Goal: Task Accomplishment & Management: Manage account settings

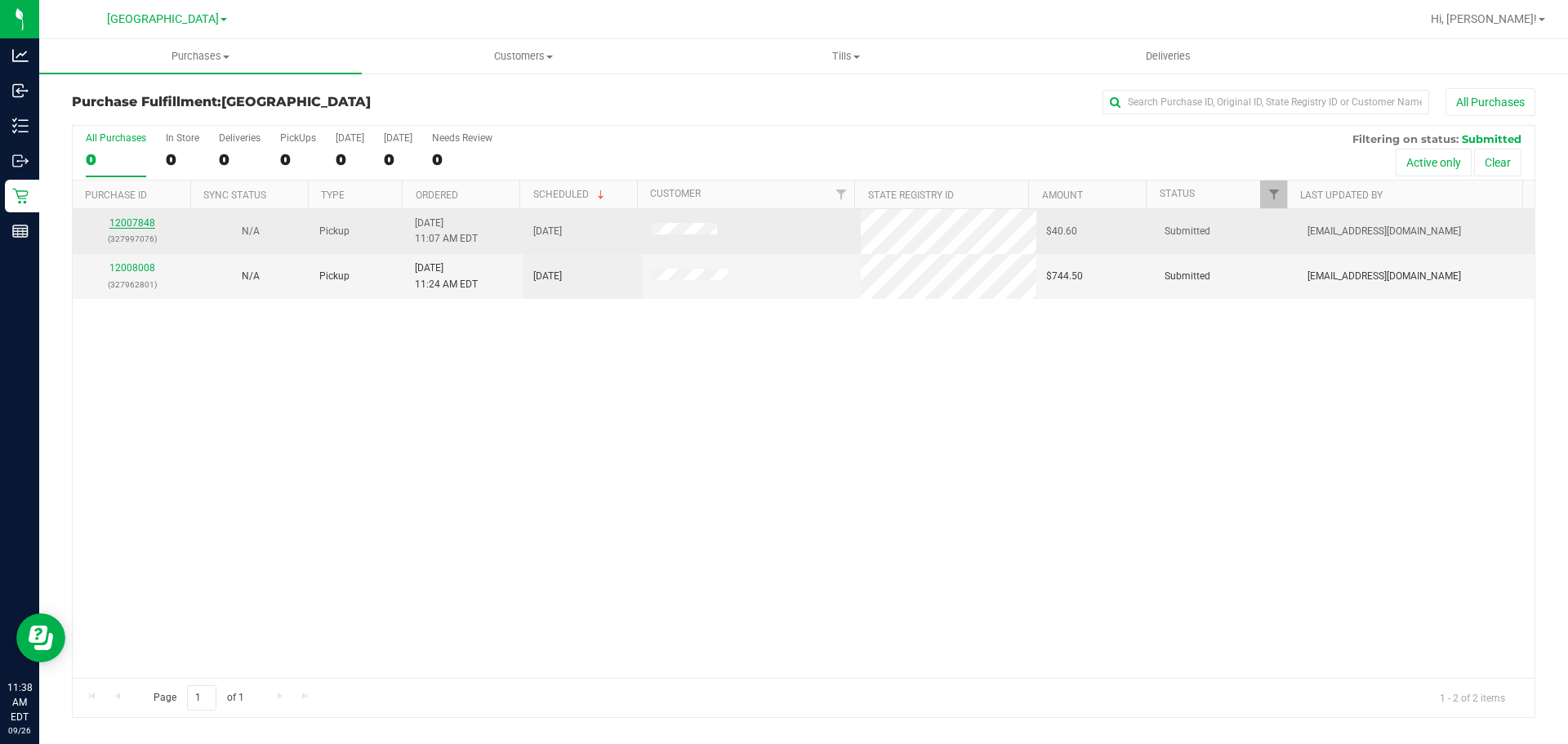
click at [130, 222] on link "12007848" at bounding box center [132, 223] width 46 height 11
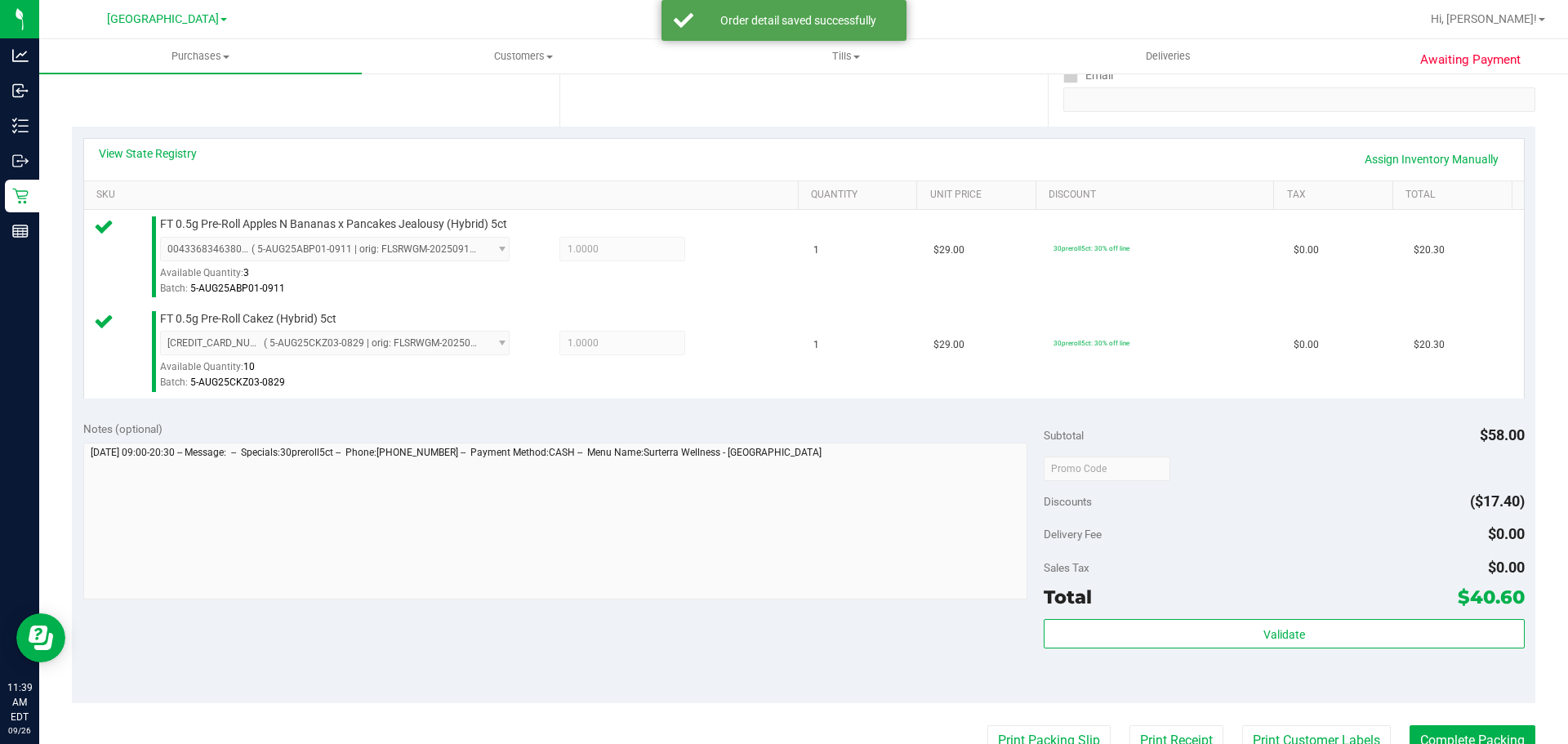
scroll to position [571, 0]
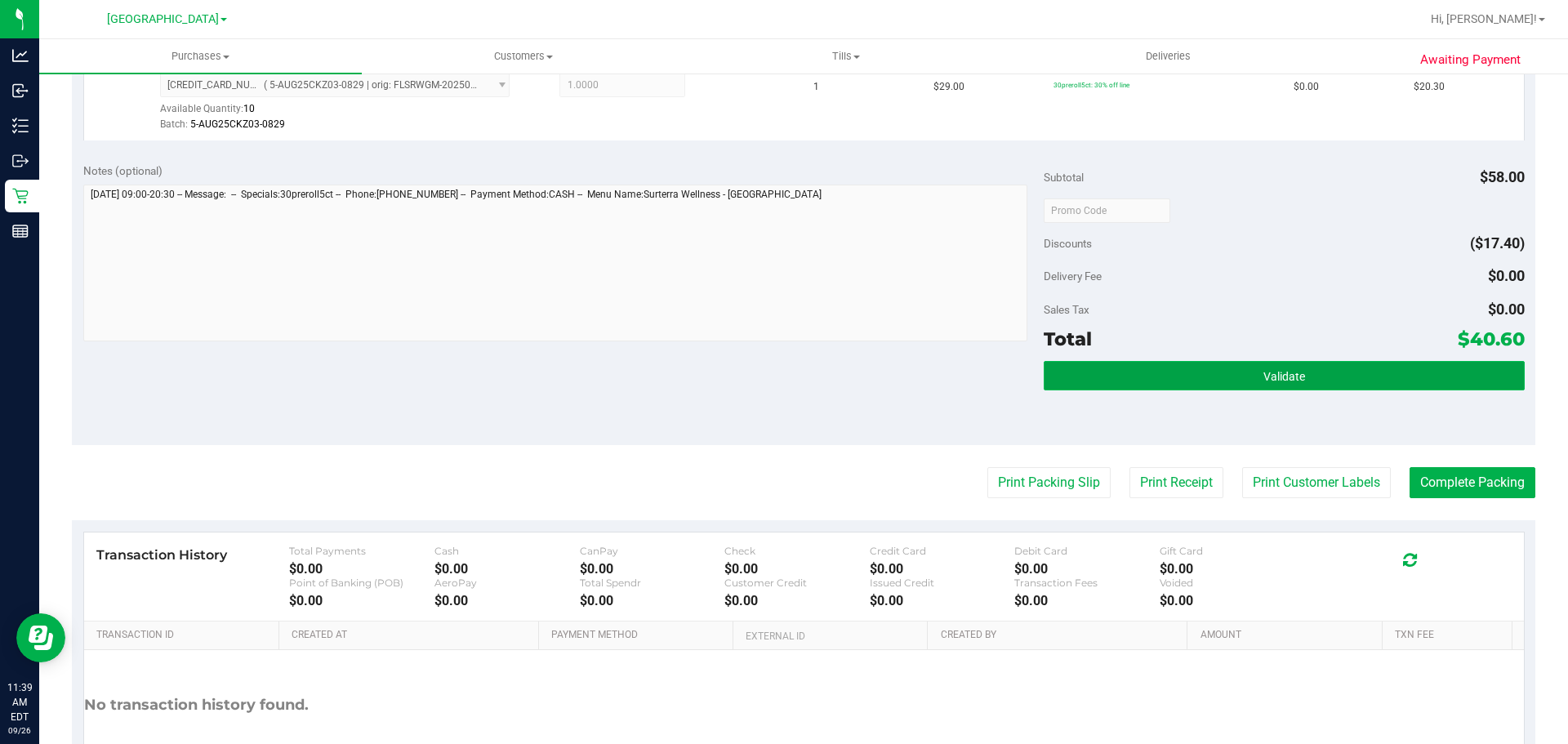
click at [1225, 365] on button "Validate" at bounding box center [1284, 376] width 480 height 30
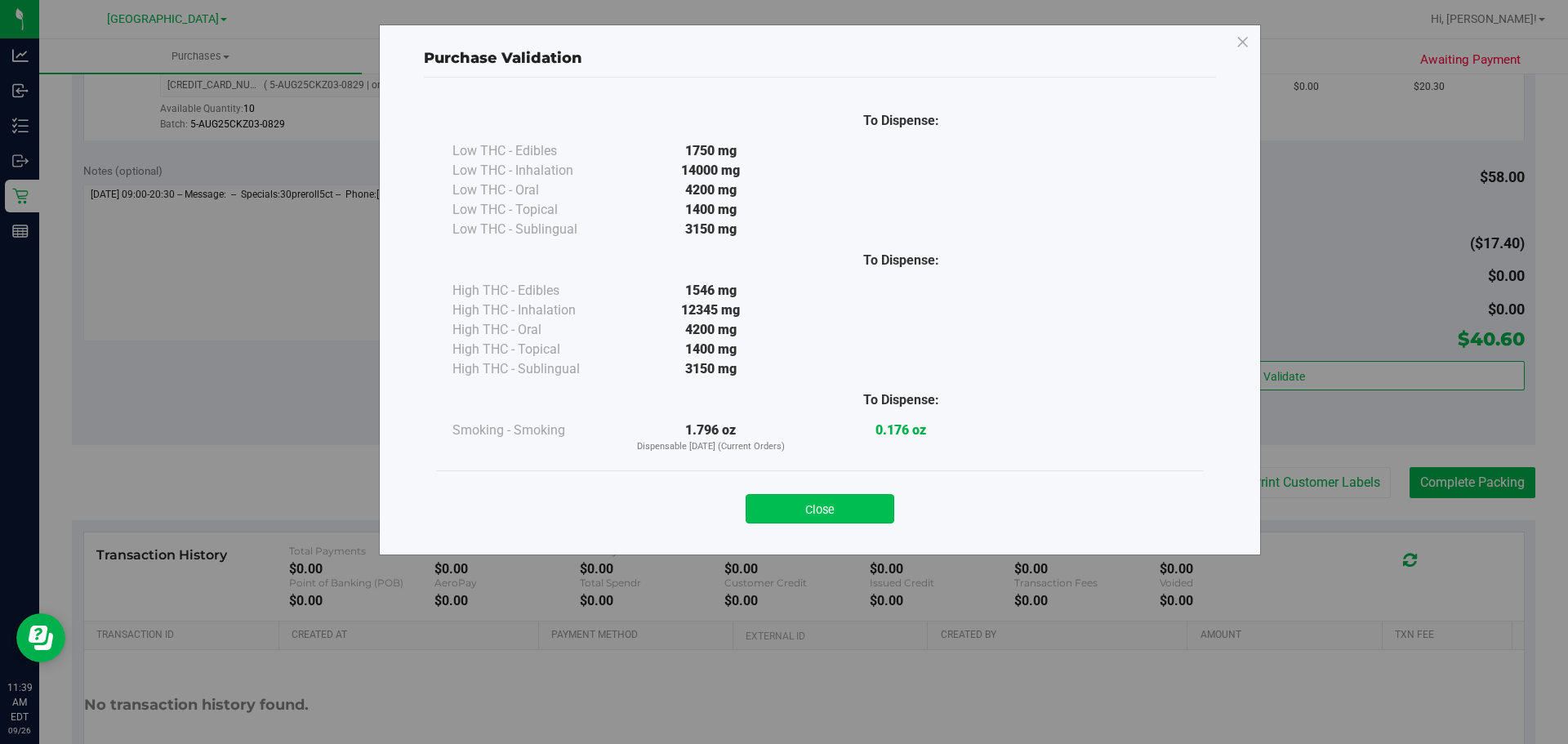
click at [871, 503] on button "Close" at bounding box center [820, 509] width 149 height 30
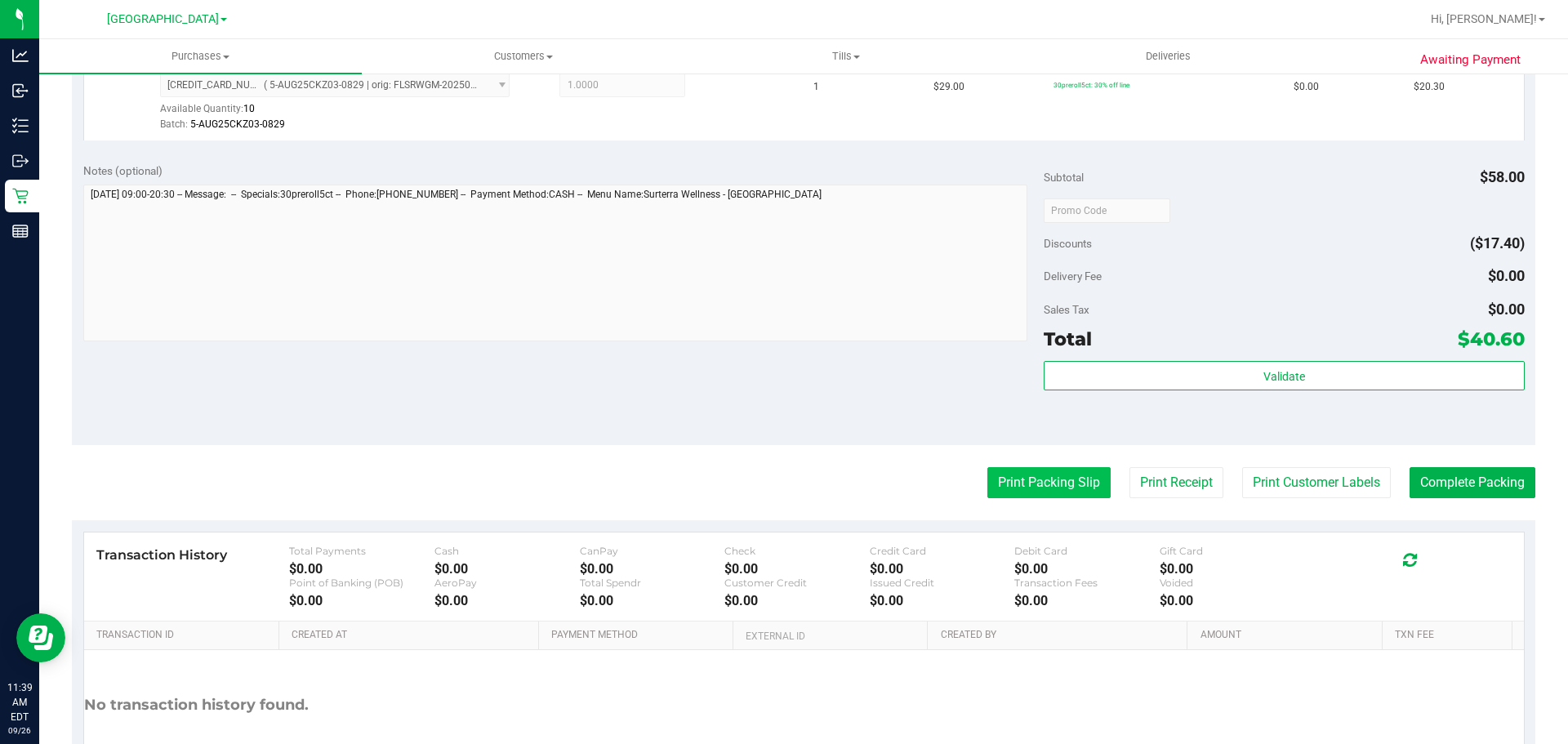
click at [1039, 484] on button "Print Packing Slip" at bounding box center [1049, 482] width 124 height 31
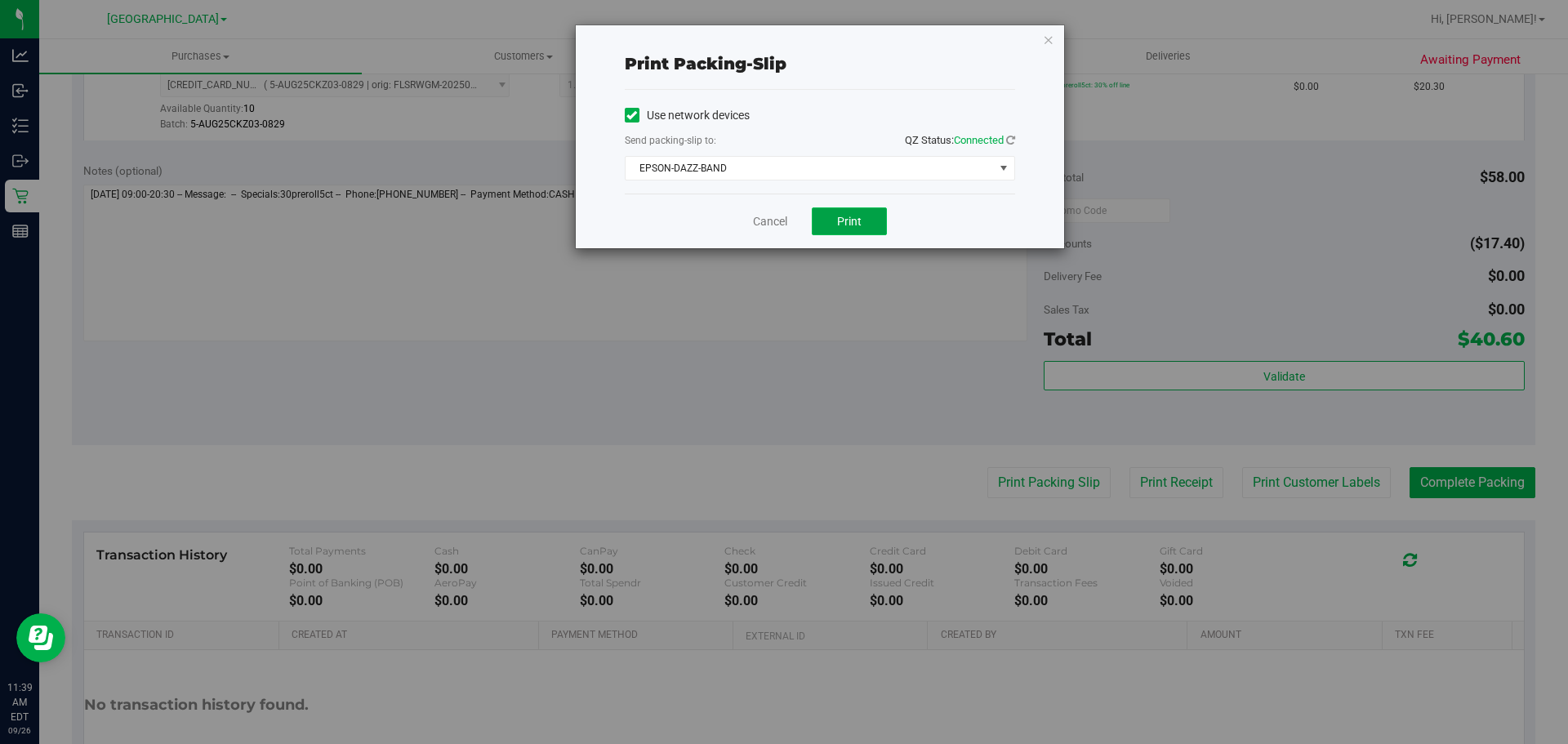
click at [859, 222] on button "Print" at bounding box center [849, 222] width 75 height 28
click at [755, 226] on link "Cancel" at bounding box center [770, 222] width 34 height 18
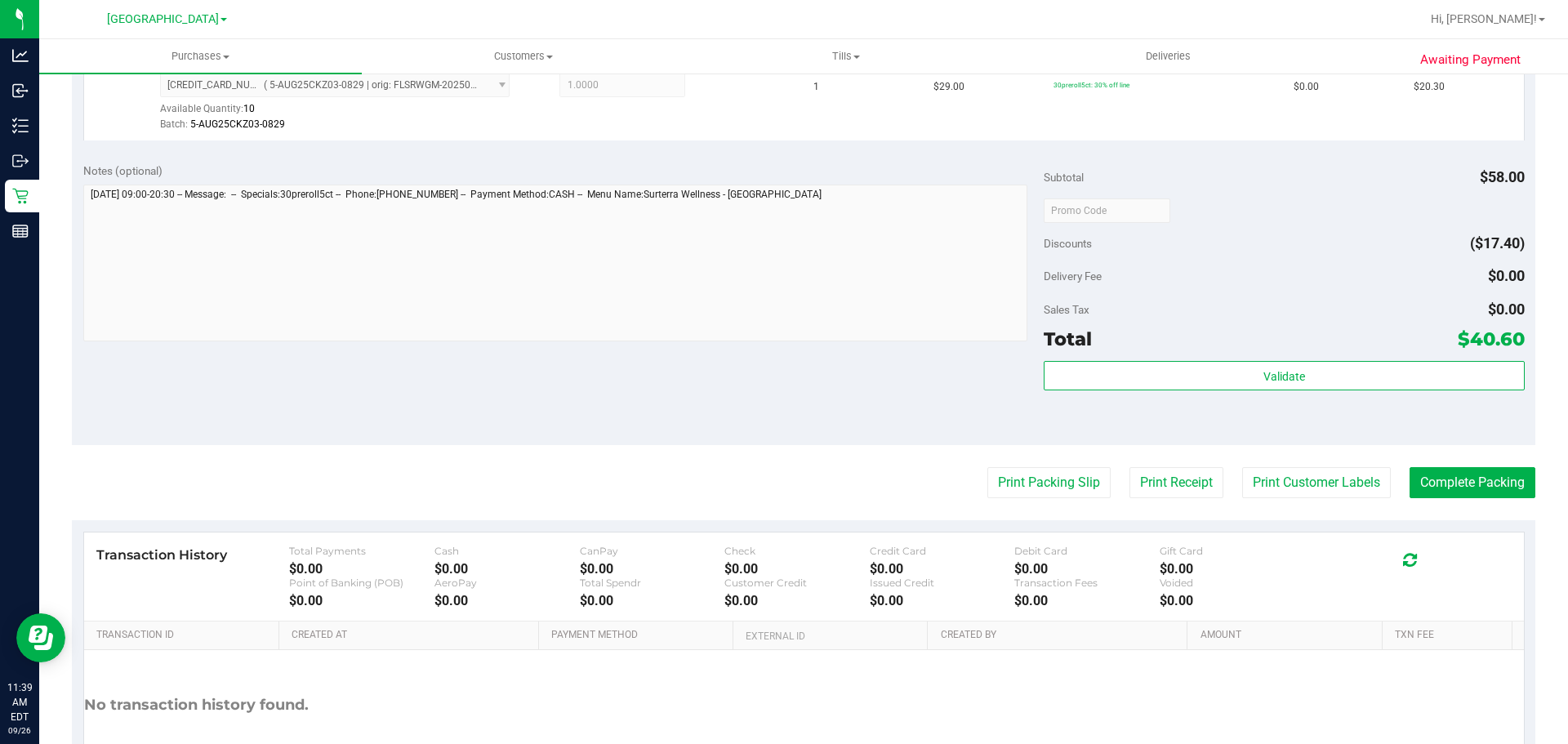
drag, startPoint x: 1333, startPoint y: 344, endPoint x: 1335, endPoint y: 357, distance: 13.2
click at [1335, 355] on div "Subtotal $58.00 Discounts ($17.40) Delivery Fee $0.00 Sales Tax $0.00 Total $40…" at bounding box center [1284, 298] width 480 height 272
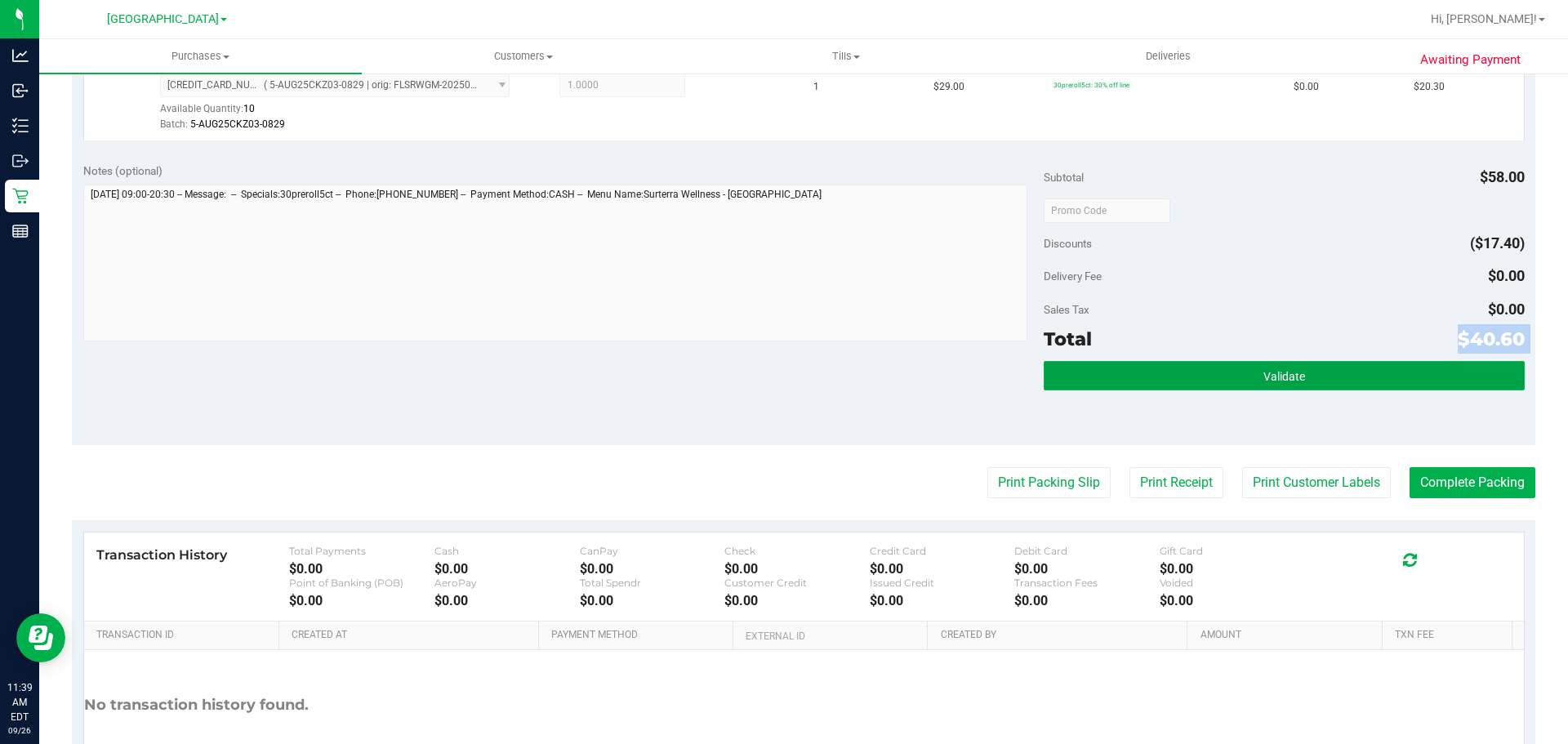
click at [1332, 376] on button "Validate" at bounding box center [1284, 376] width 480 height 30
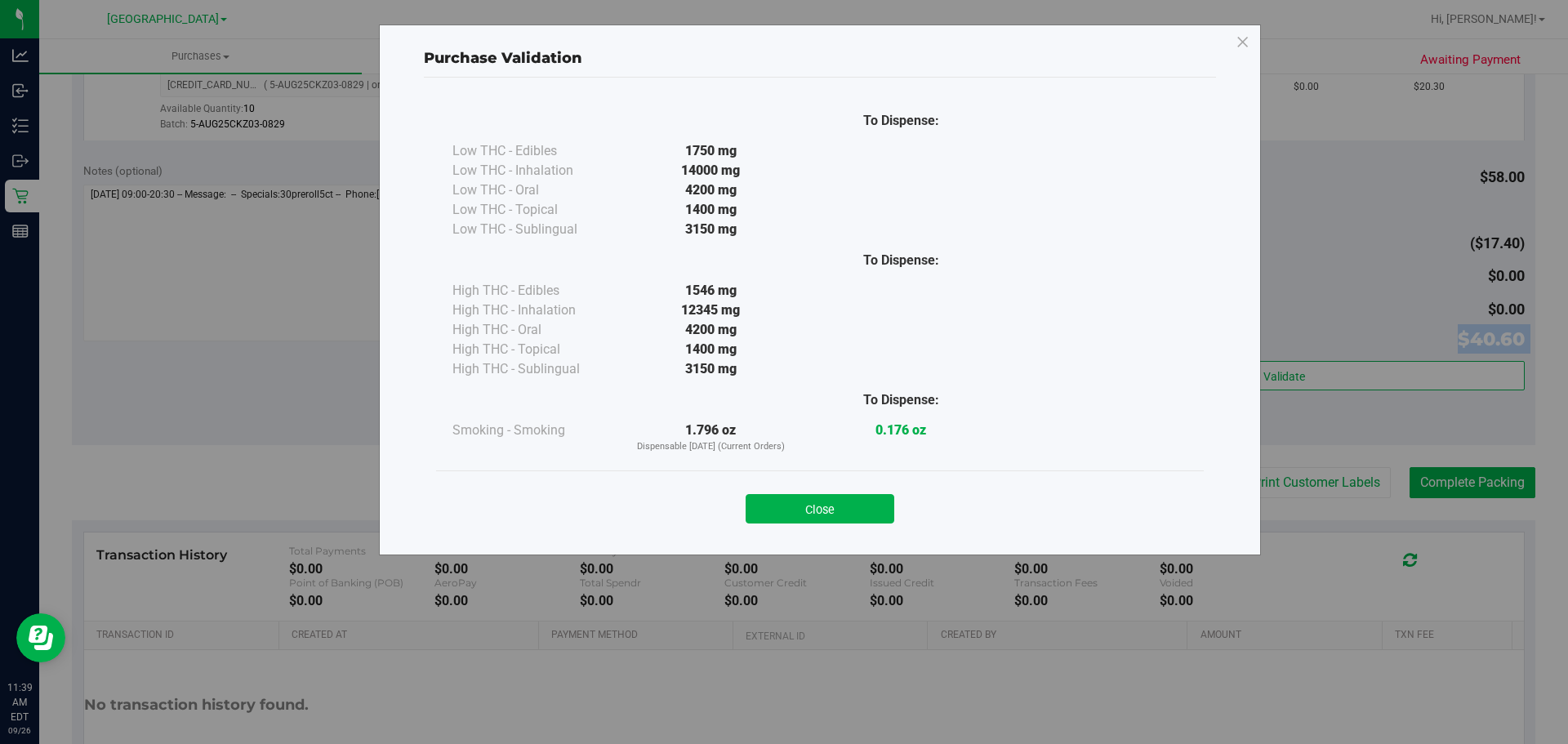
drag, startPoint x: 838, startPoint y: 521, endPoint x: 964, endPoint y: 518, distance: 126.0
click at [838, 521] on button "Close" at bounding box center [820, 509] width 149 height 30
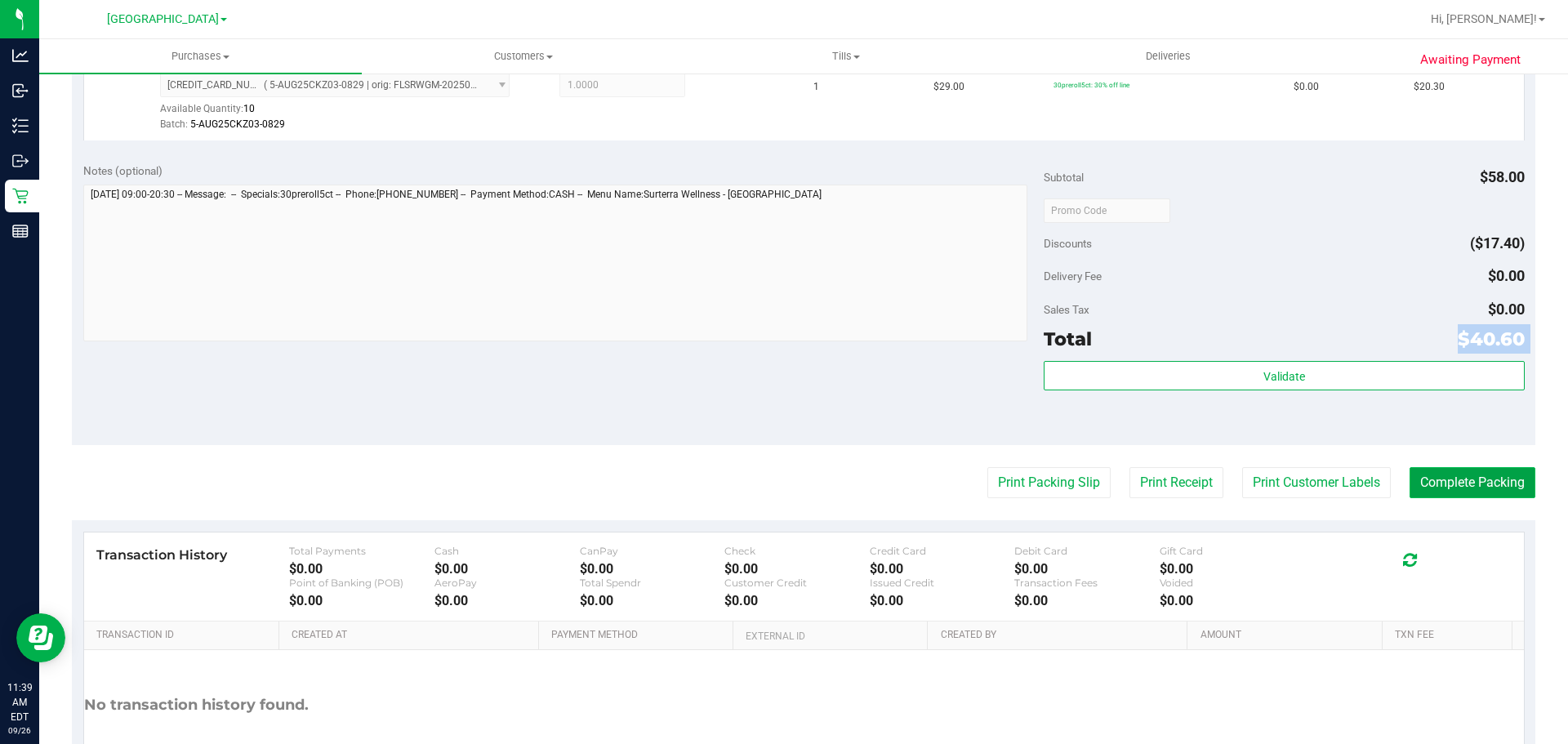
click at [1423, 476] on button "Complete Packing" at bounding box center [1472, 482] width 126 height 31
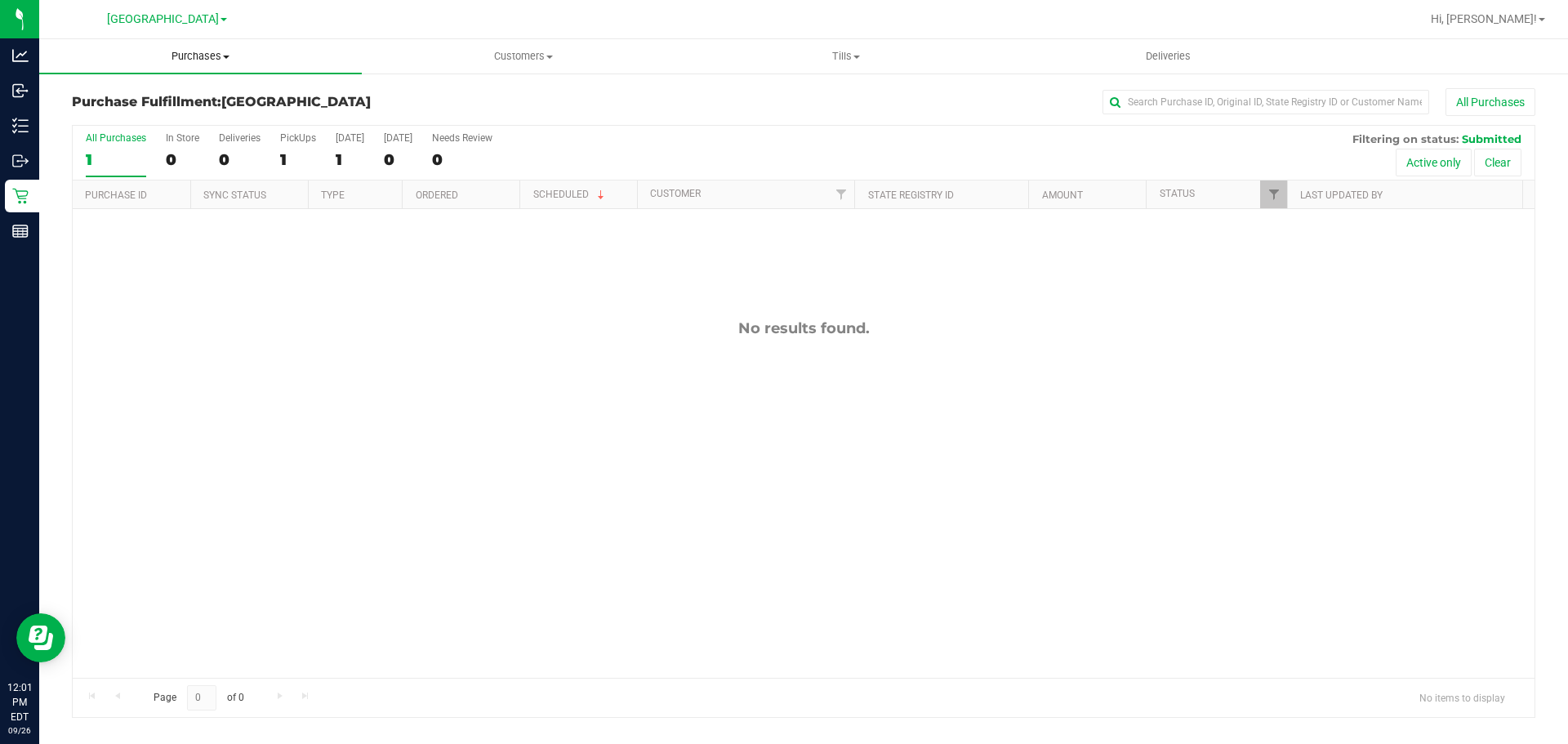
click at [201, 32] on div "[GEOGRAPHIC_DATA] WC [GEOGRAPHIC_DATA] WC Largo WC [GEOGRAPHIC_DATA] [GEOGRAPHI…" at bounding box center [170, 19] width 245 height 32
click at [181, 49] on span "Purchases" at bounding box center [201, 56] width 323 height 15
click at [132, 112] on span "Fulfillment" at bounding box center [90, 118] width 102 height 14
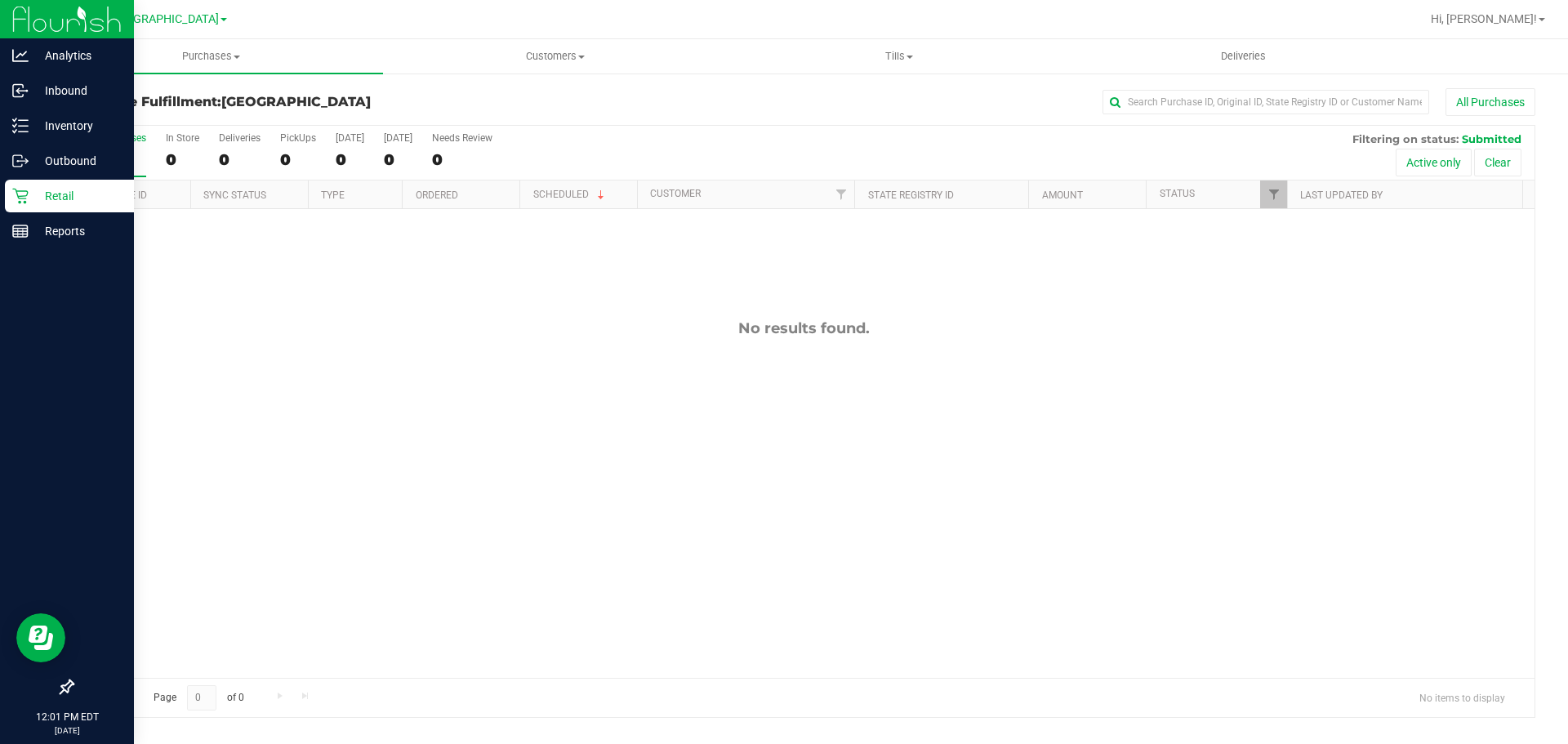
click at [60, 195] on p "Retail" at bounding box center [78, 195] width 98 height 19
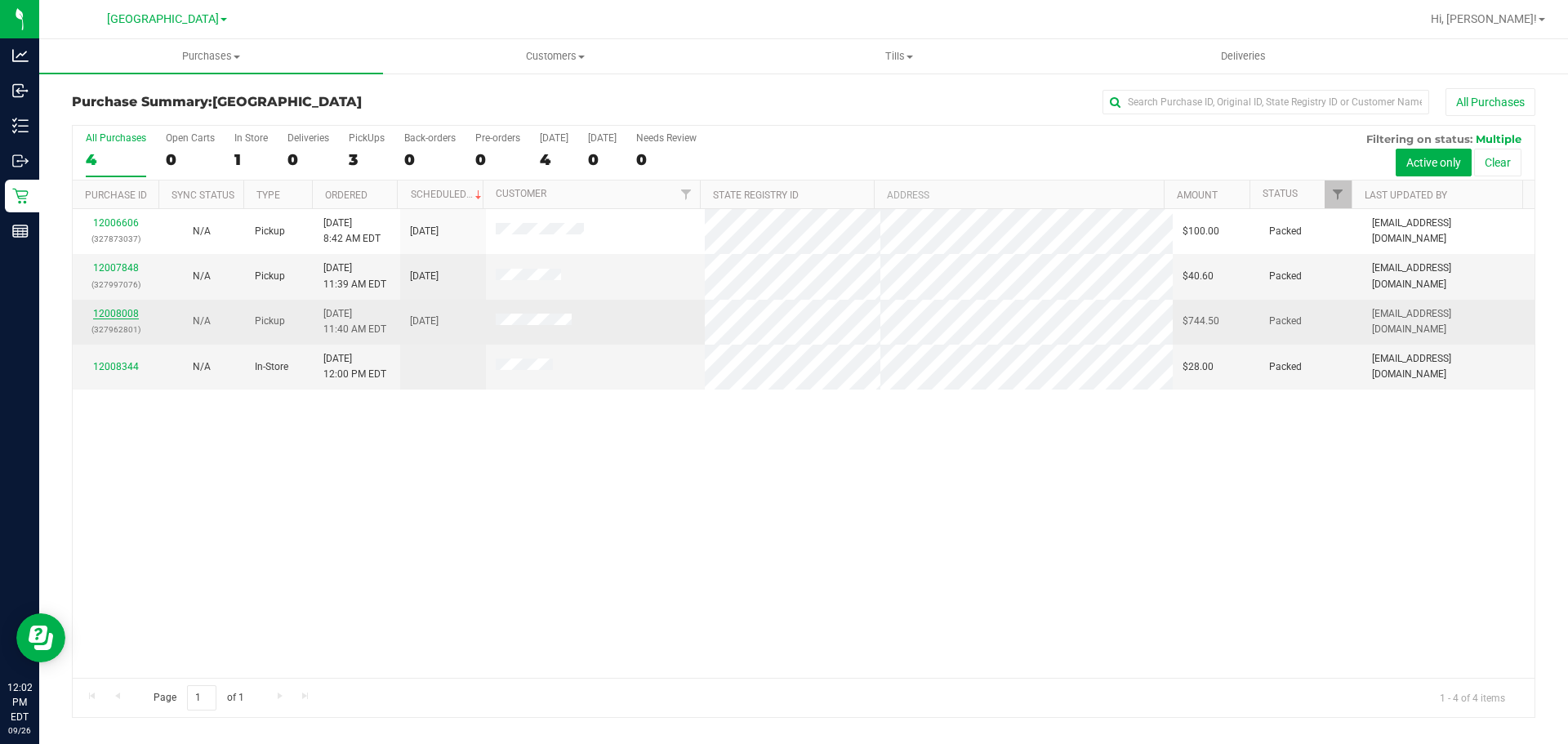
click at [117, 313] on link "12008008" at bounding box center [116, 313] width 46 height 11
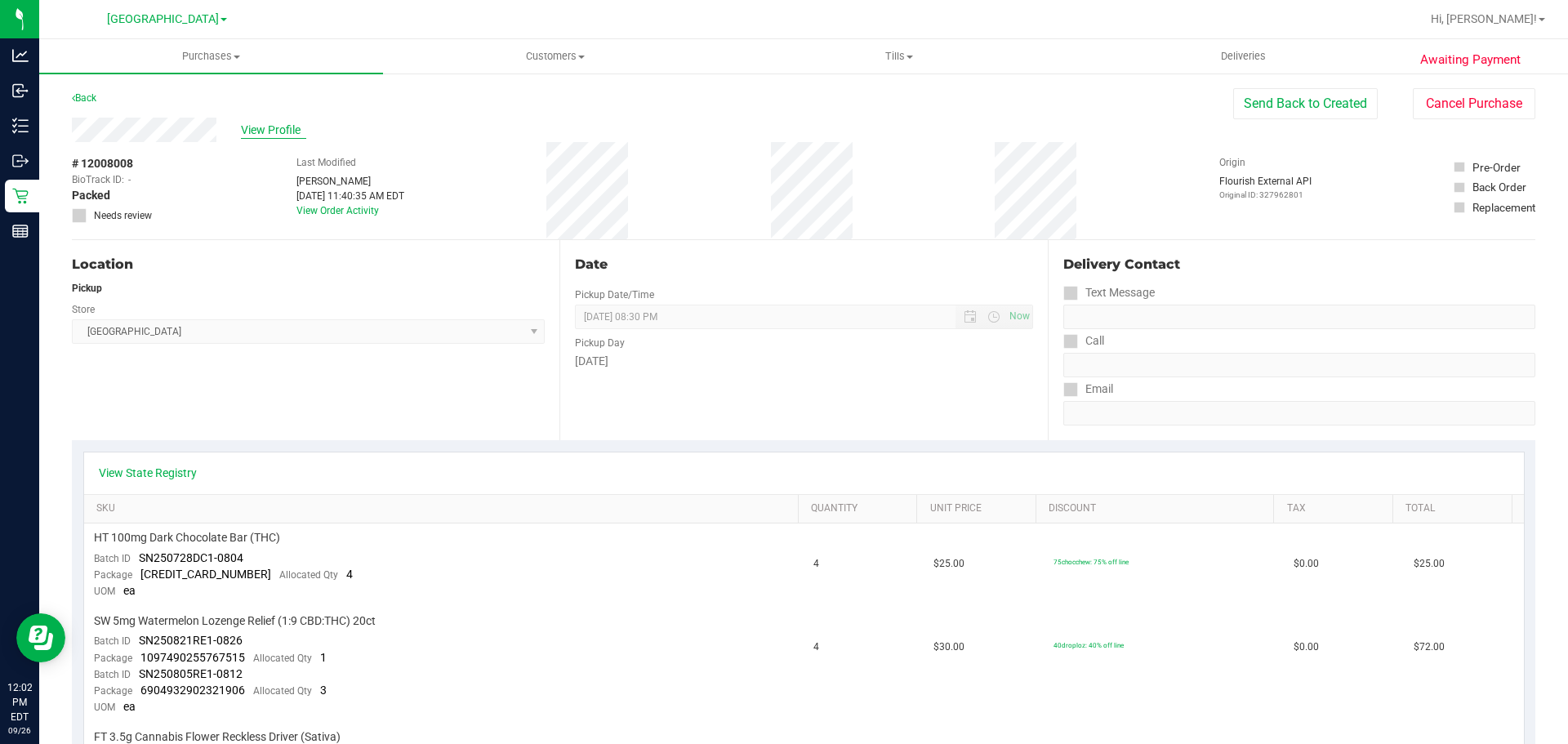
click at [295, 133] on span "View Profile" at bounding box center [273, 131] width 66 height 18
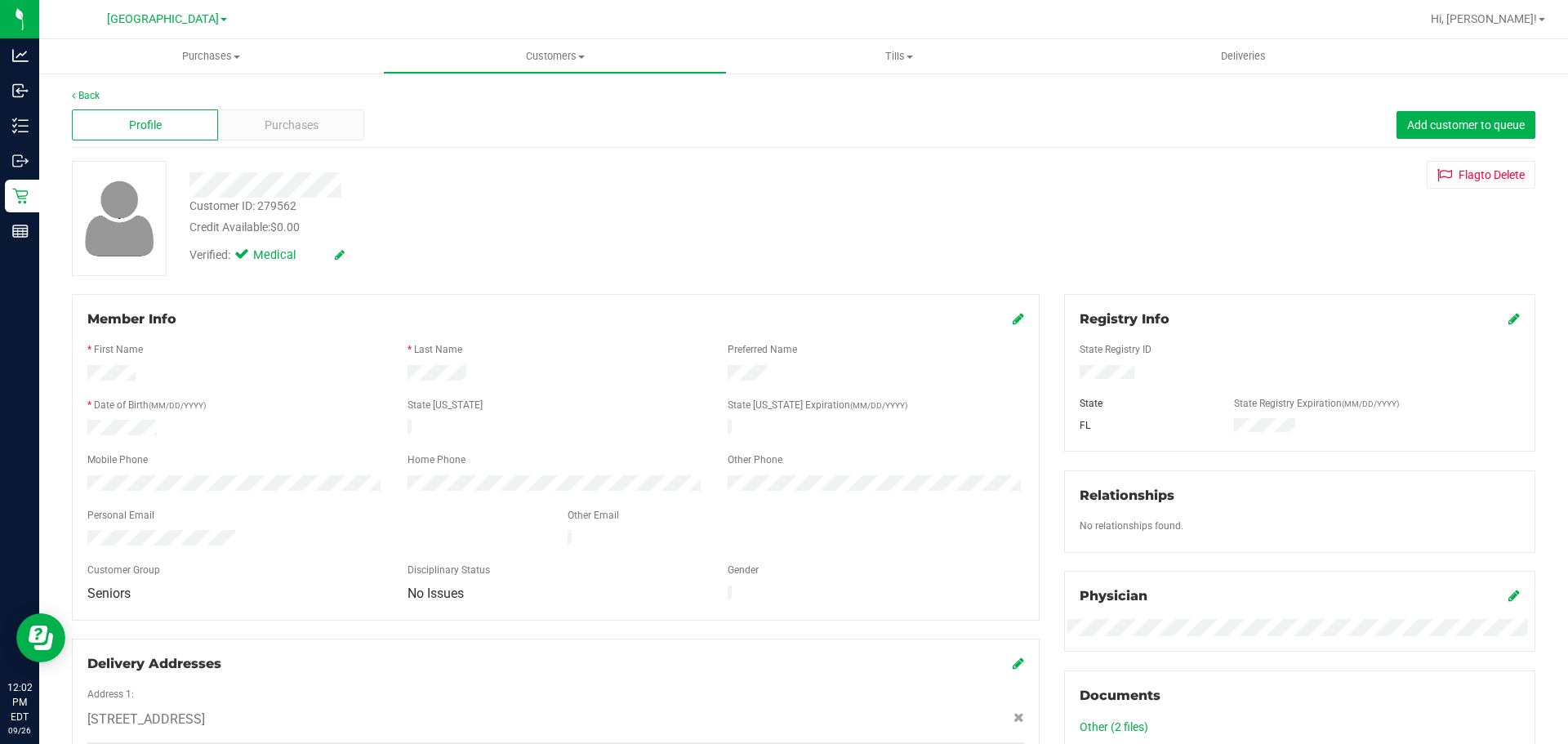
click at [123, 432] on div at bounding box center [235, 429] width 320 height 19
click at [266, 149] on div "Back Profile Purchases Add customer to queue Customer ID: 279562 Credit Availab…" at bounding box center [804, 656] width 1464 height 1136
click at [278, 125] on span "Purchases" at bounding box center [292, 125] width 54 height 18
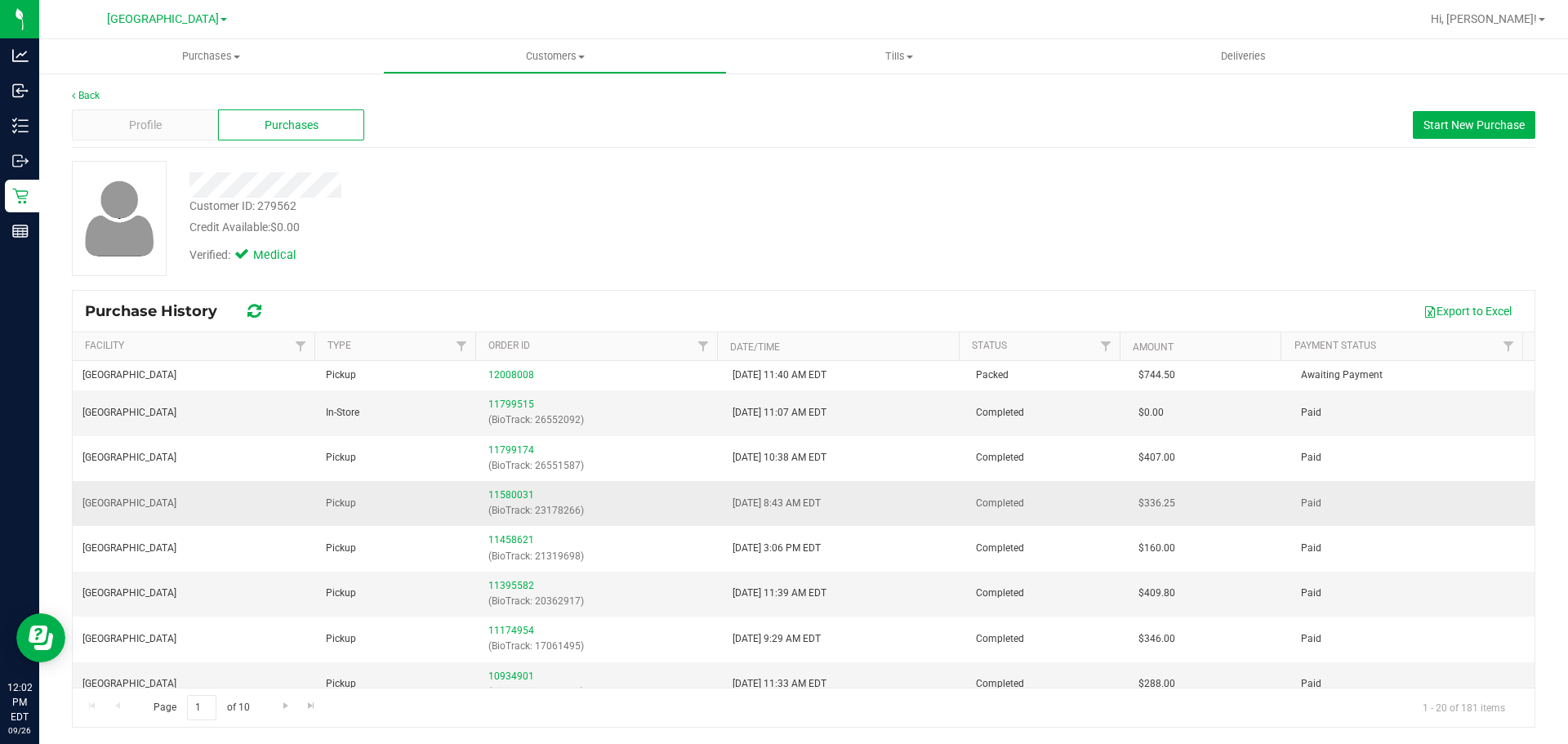
drag, startPoint x: 873, startPoint y: 496, endPoint x: 1106, endPoint y: 493, distance: 233.0
click at [514, 406] on link "11799515" at bounding box center [511, 404] width 46 height 11
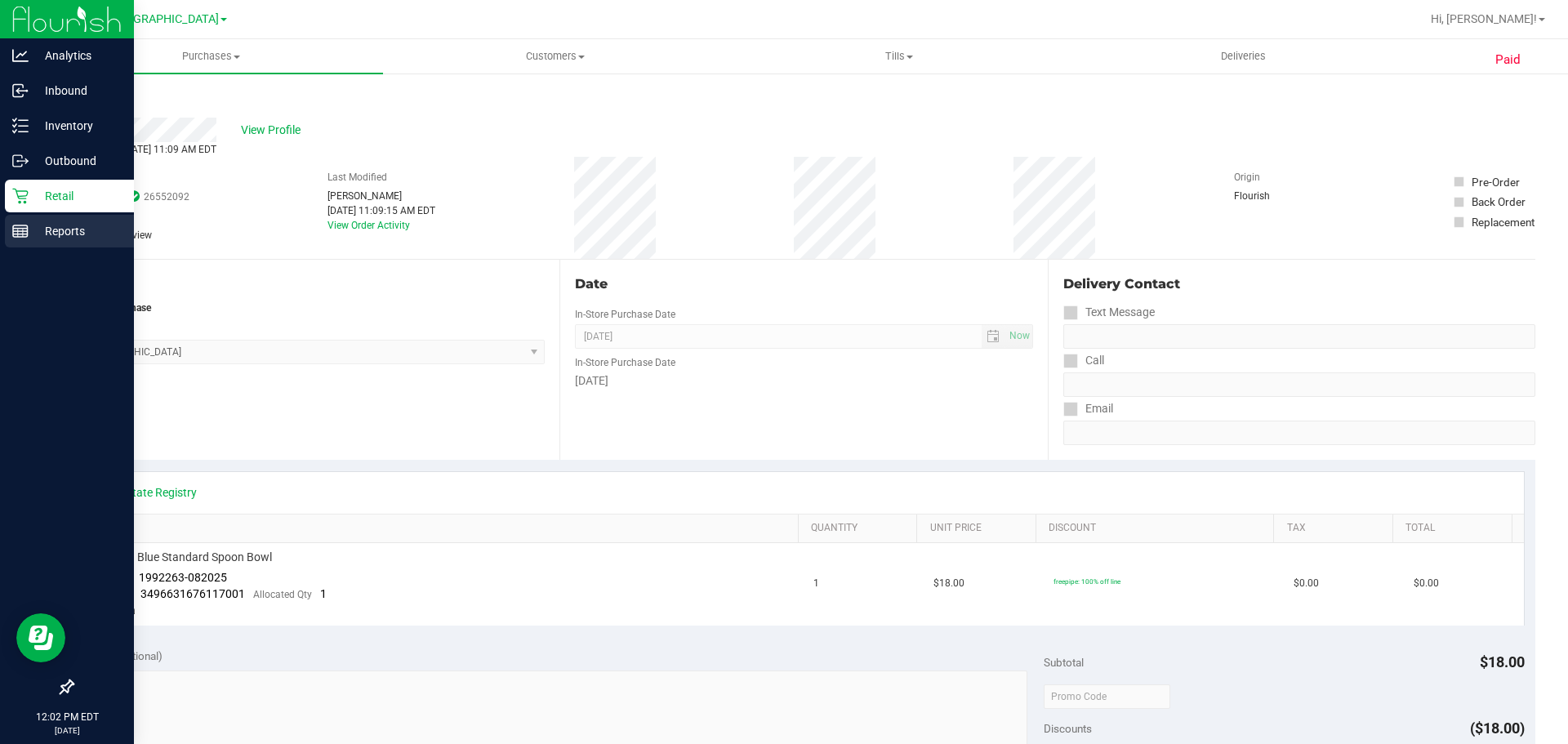
click at [9, 233] on div "Reports" at bounding box center [69, 230] width 129 height 32
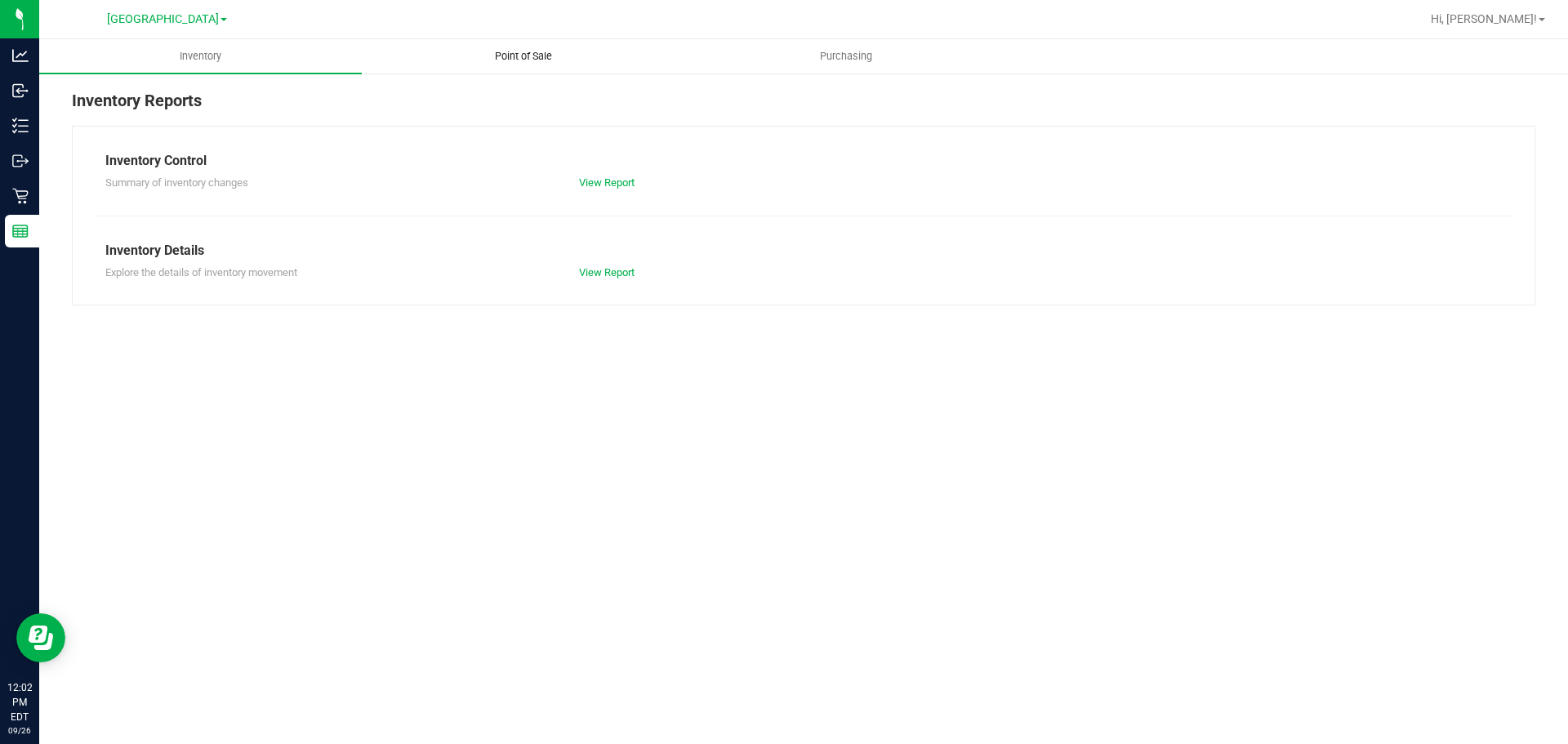
click at [514, 61] on span "Point of Sale" at bounding box center [524, 56] width 102 height 15
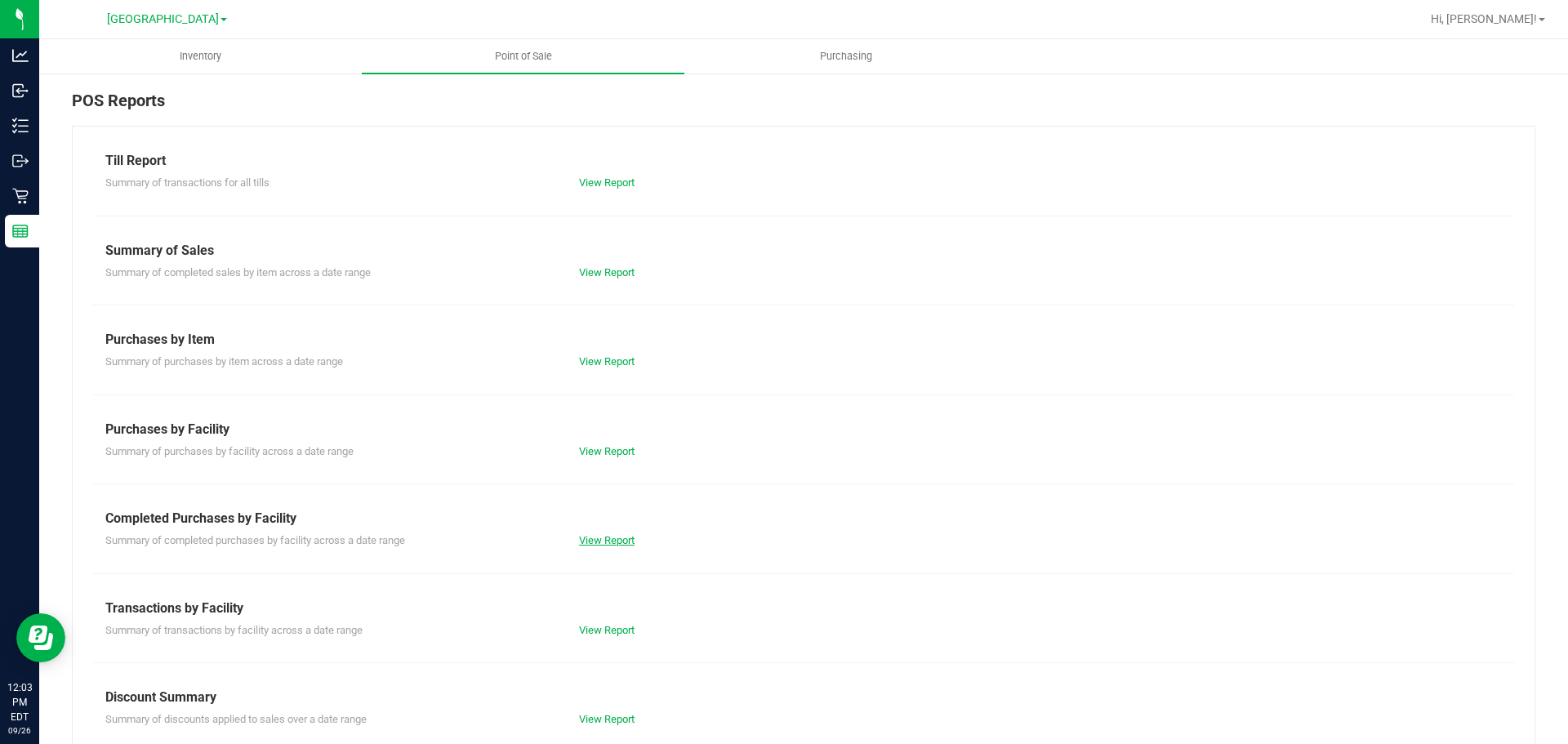
click at [618, 540] on link "View Report" at bounding box center [607, 540] width 55 height 12
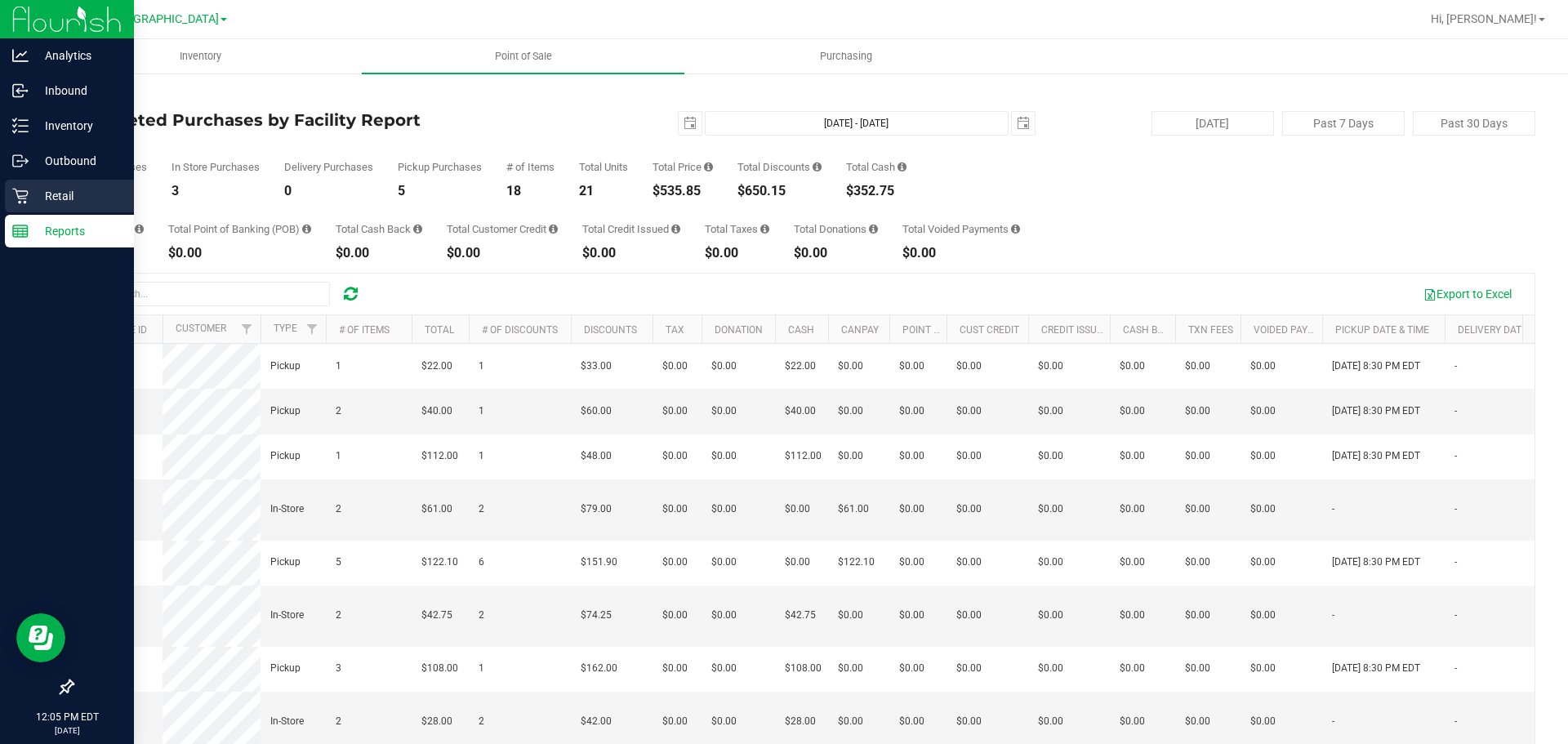
click at [0, 192] on link "Retail" at bounding box center [67, 197] width 134 height 35
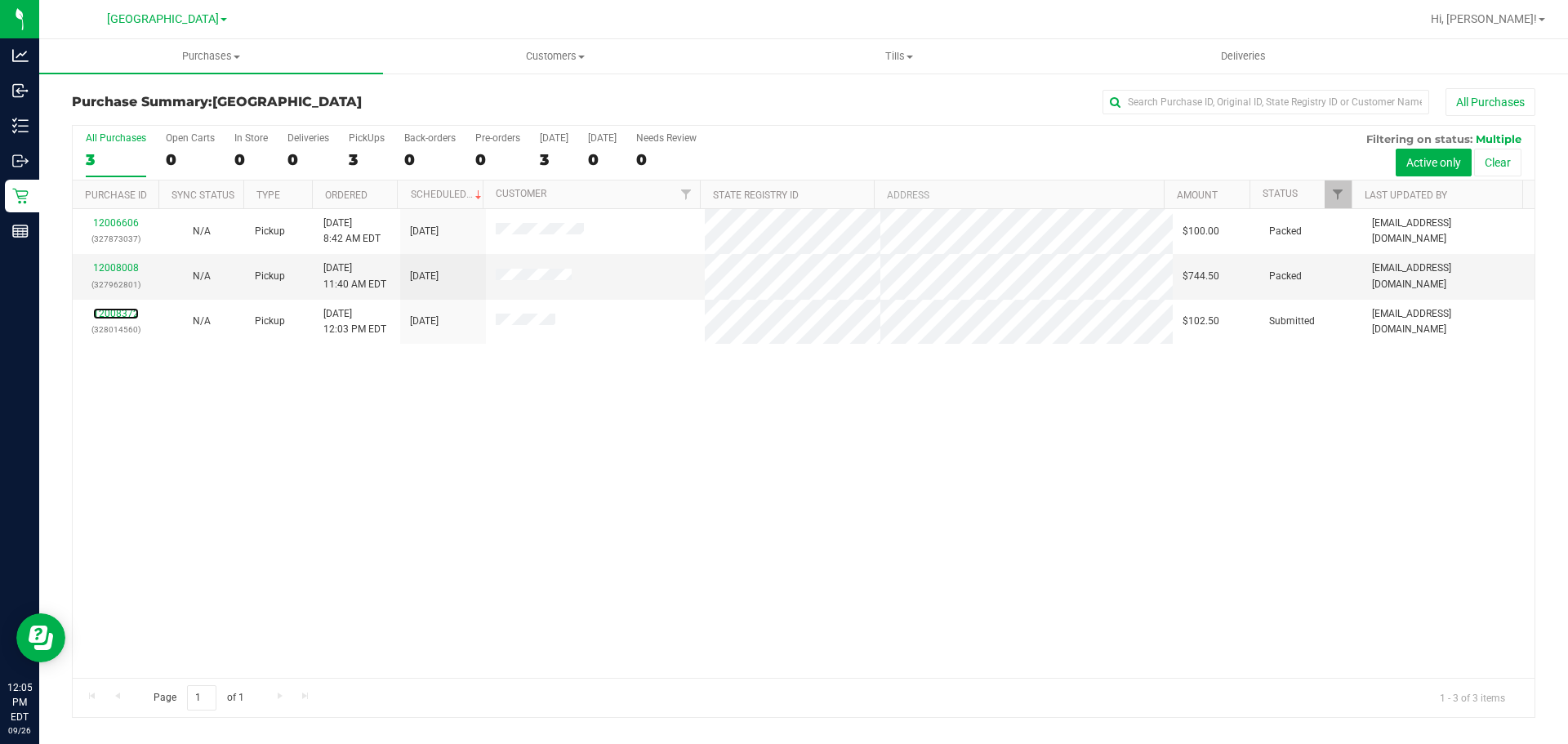
click at [114, 310] on link "12008372" at bounding box center [116, 313] width 46 height 11
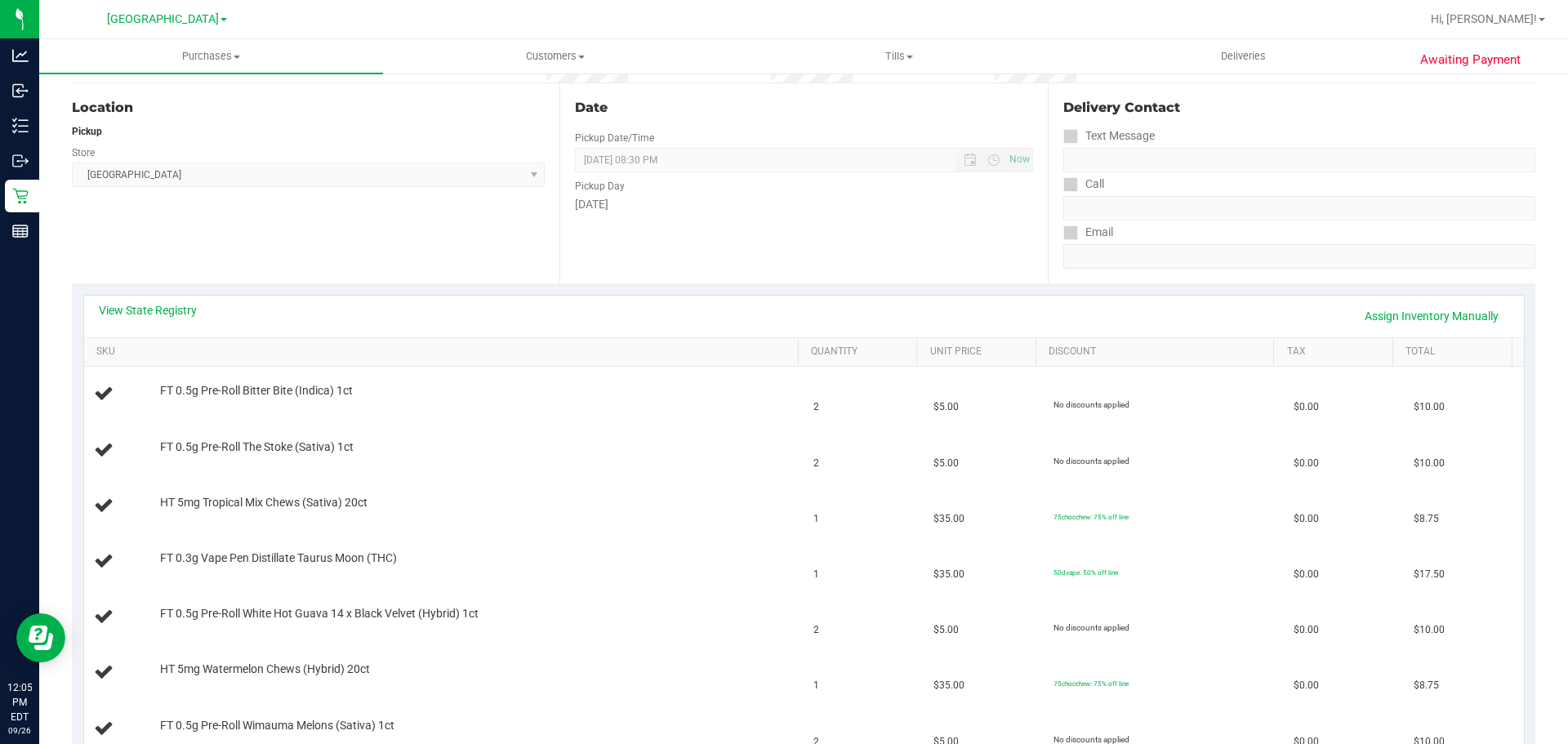
scroll to position [163, 0]
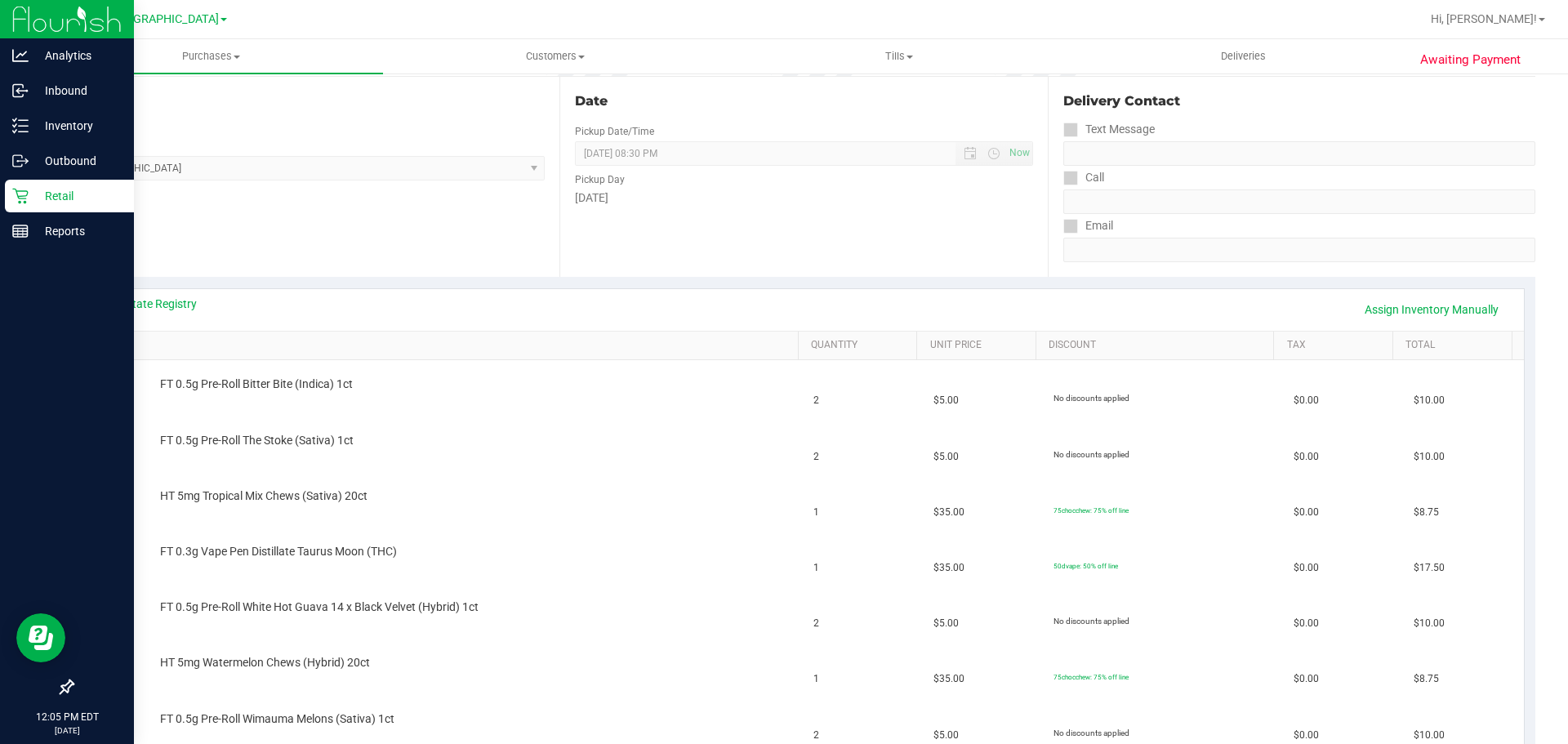
click at [64, 194] on p "Retail" at bounding box center [78, 195] width 98 height 19
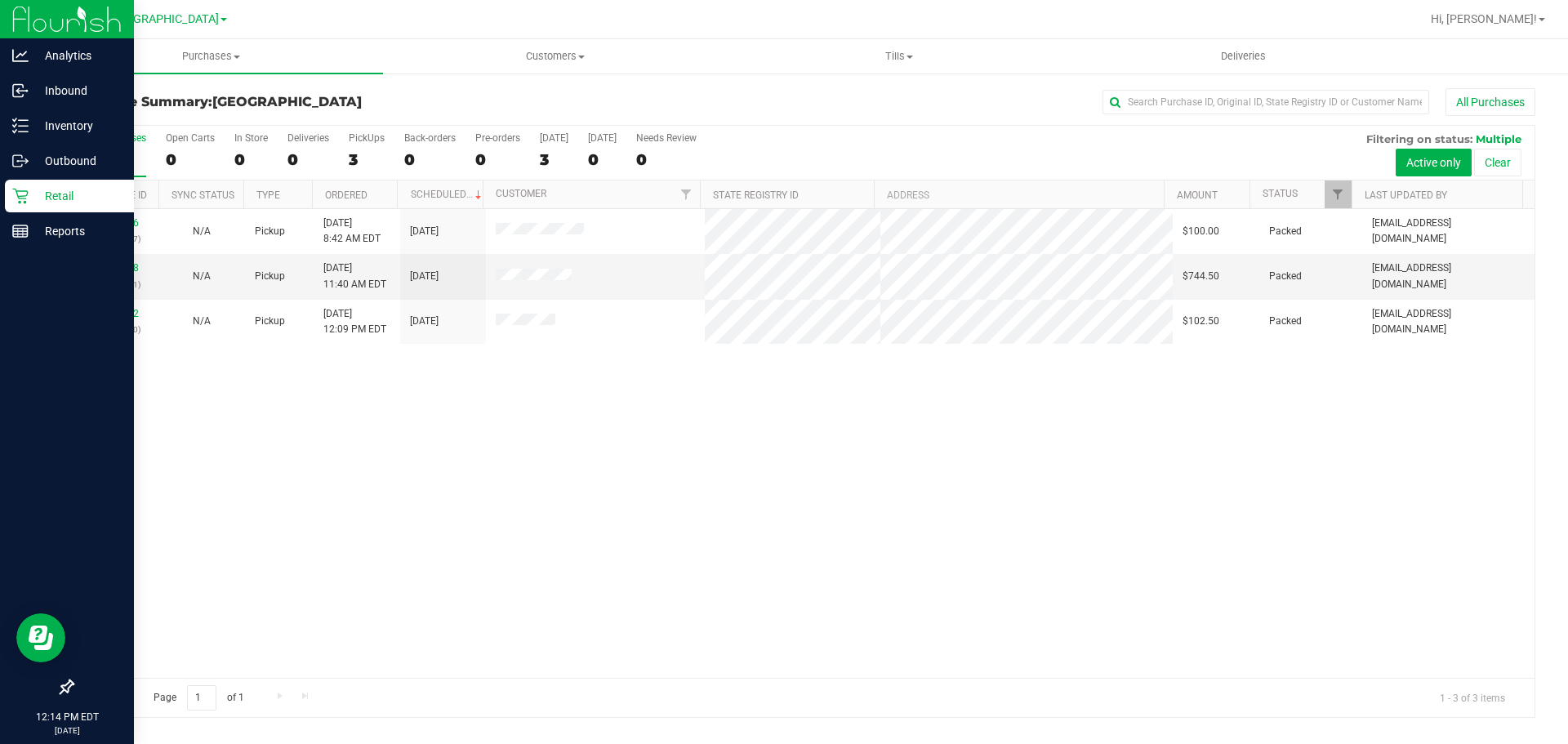
click at [0, 180] on link "Retail" at bounding box center [67, 197] width 134 height 35
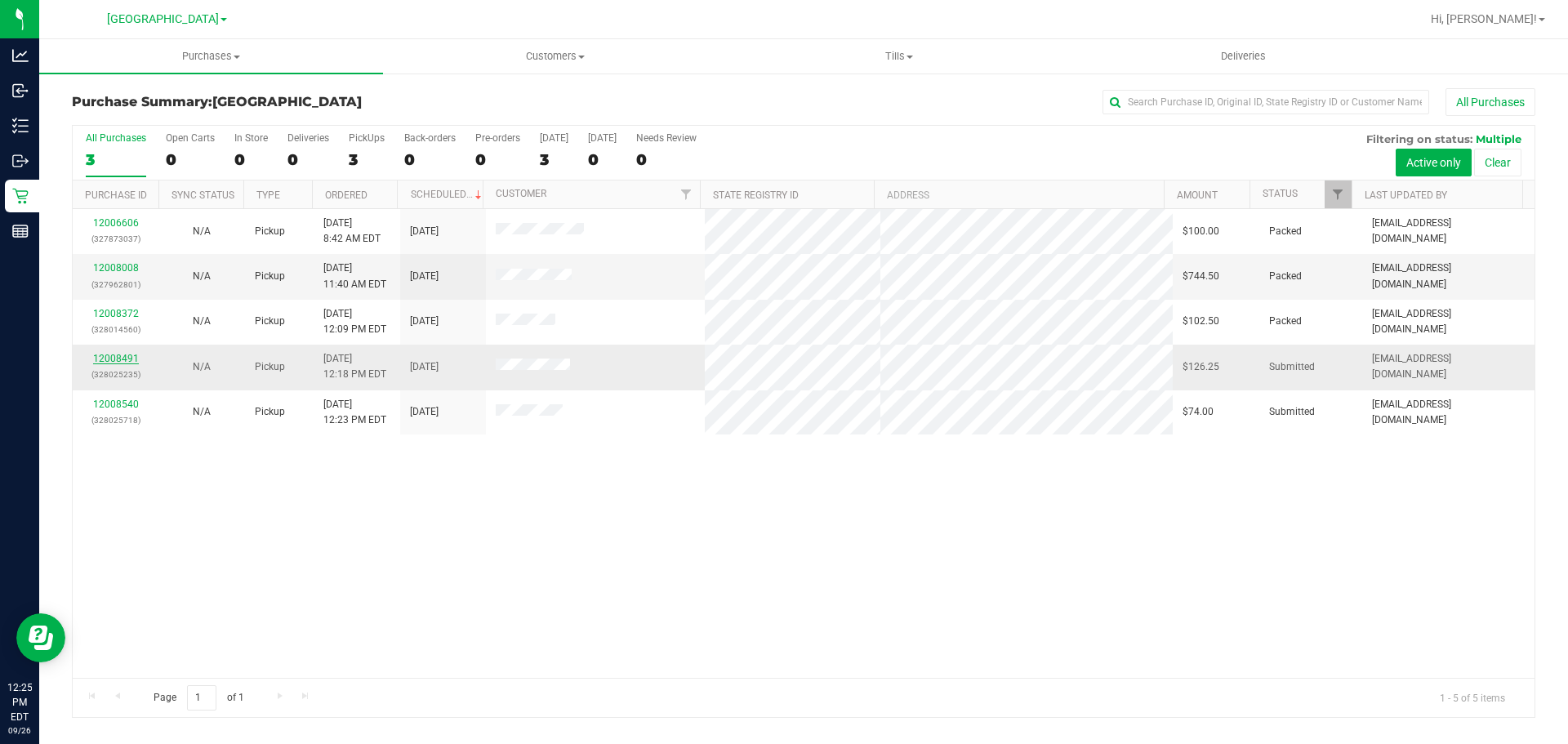
click at [102, 358] on link "12008491" at bounding box center [116, 358] width 46 height 11
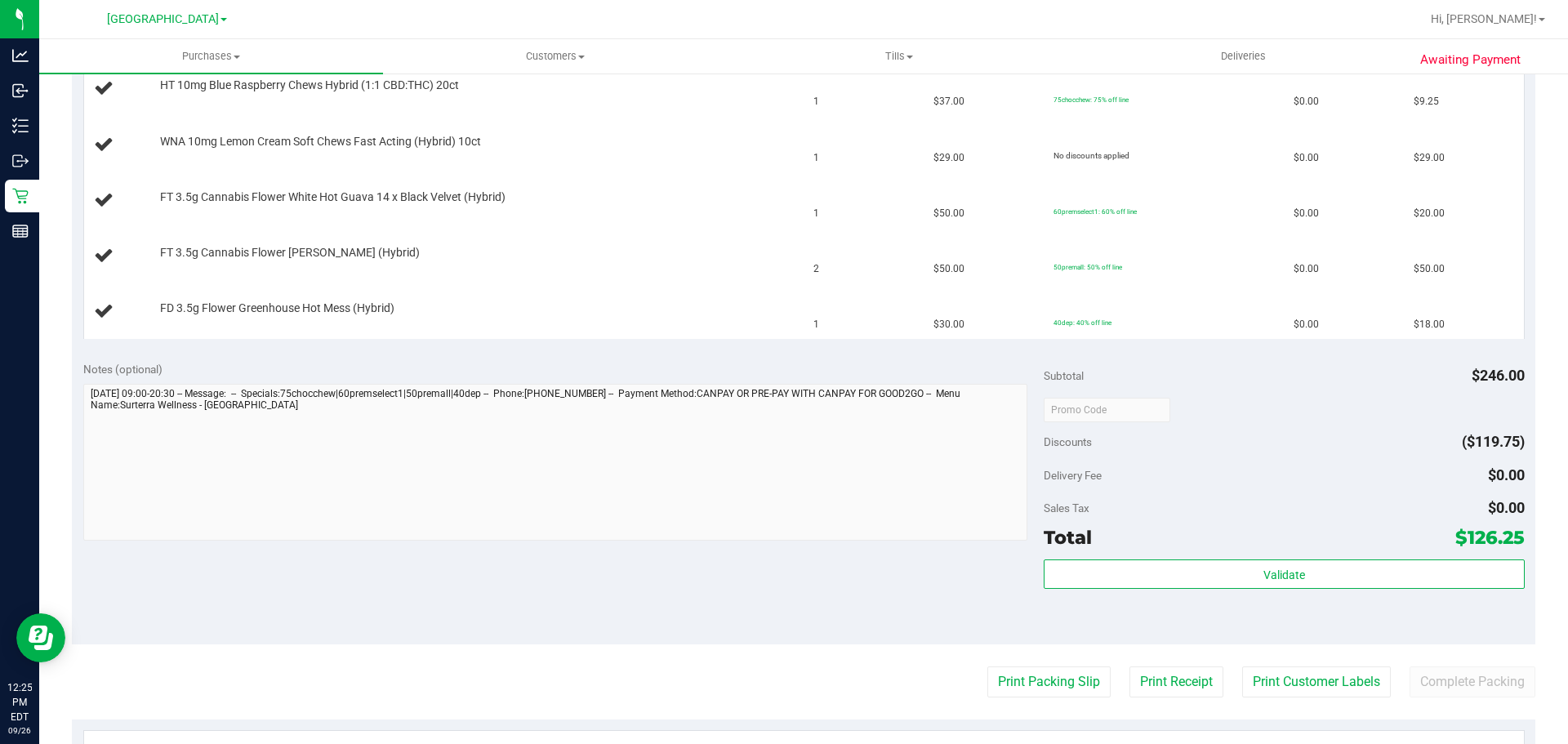
scroll to position [490, 0]
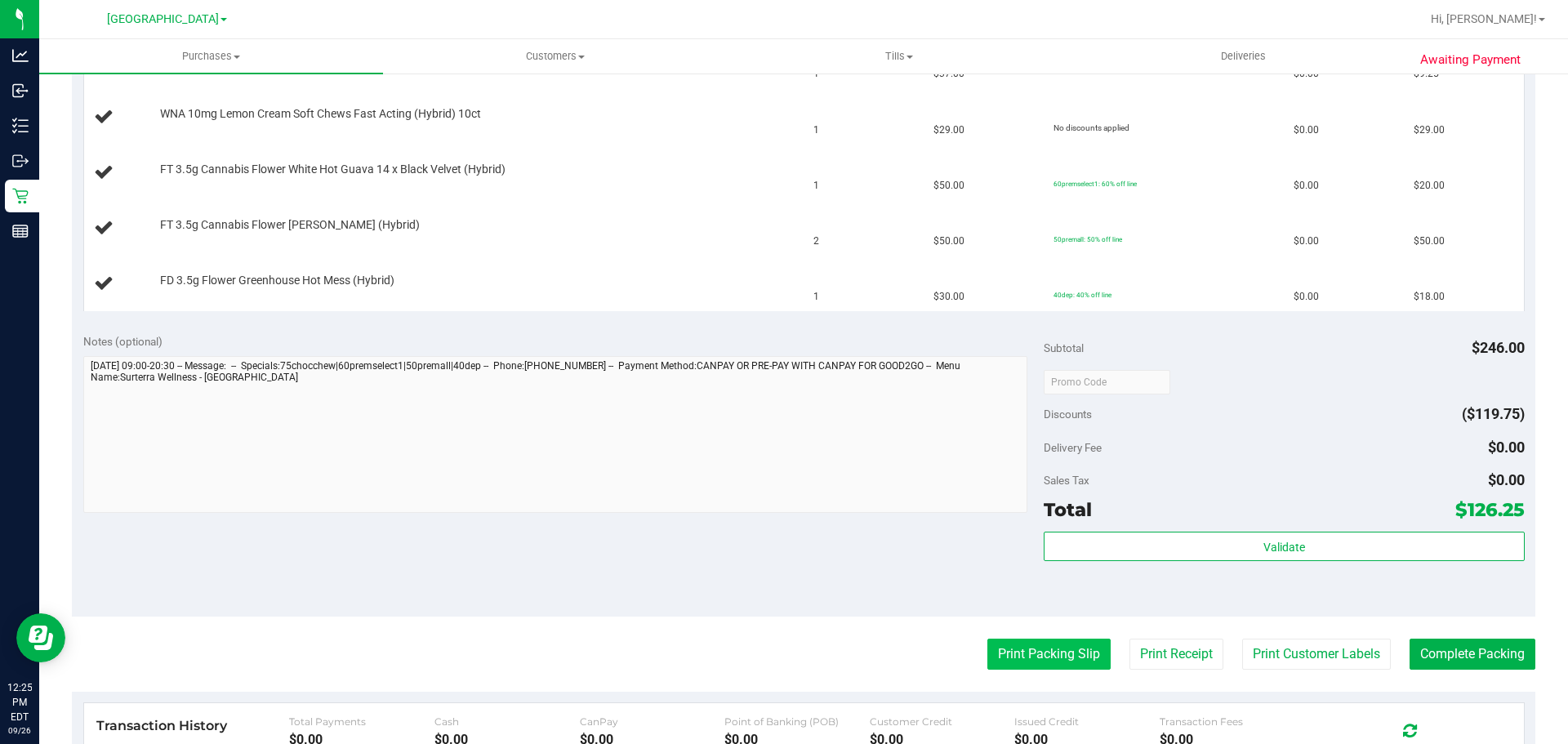
click at [1050, 647] on button "Print Packing Slip" at bounding box center [1049, 654] width 124 height 31
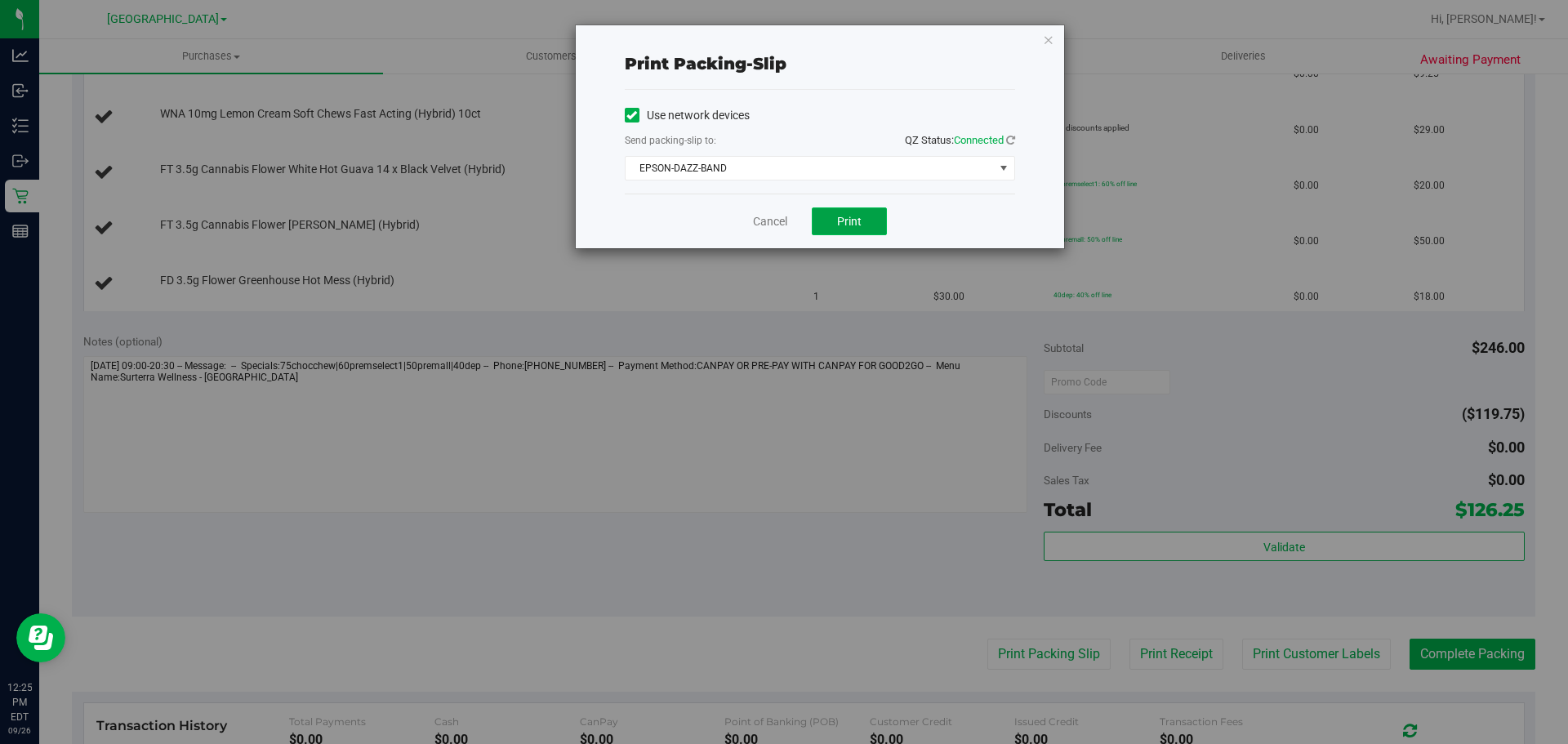
click at [828, 230] on button "Print" at bounding box center [849, 222] width 75 height 28
click at [778, 225] on link "Cancel" at bounding box center [770, 222] width 34 height 18
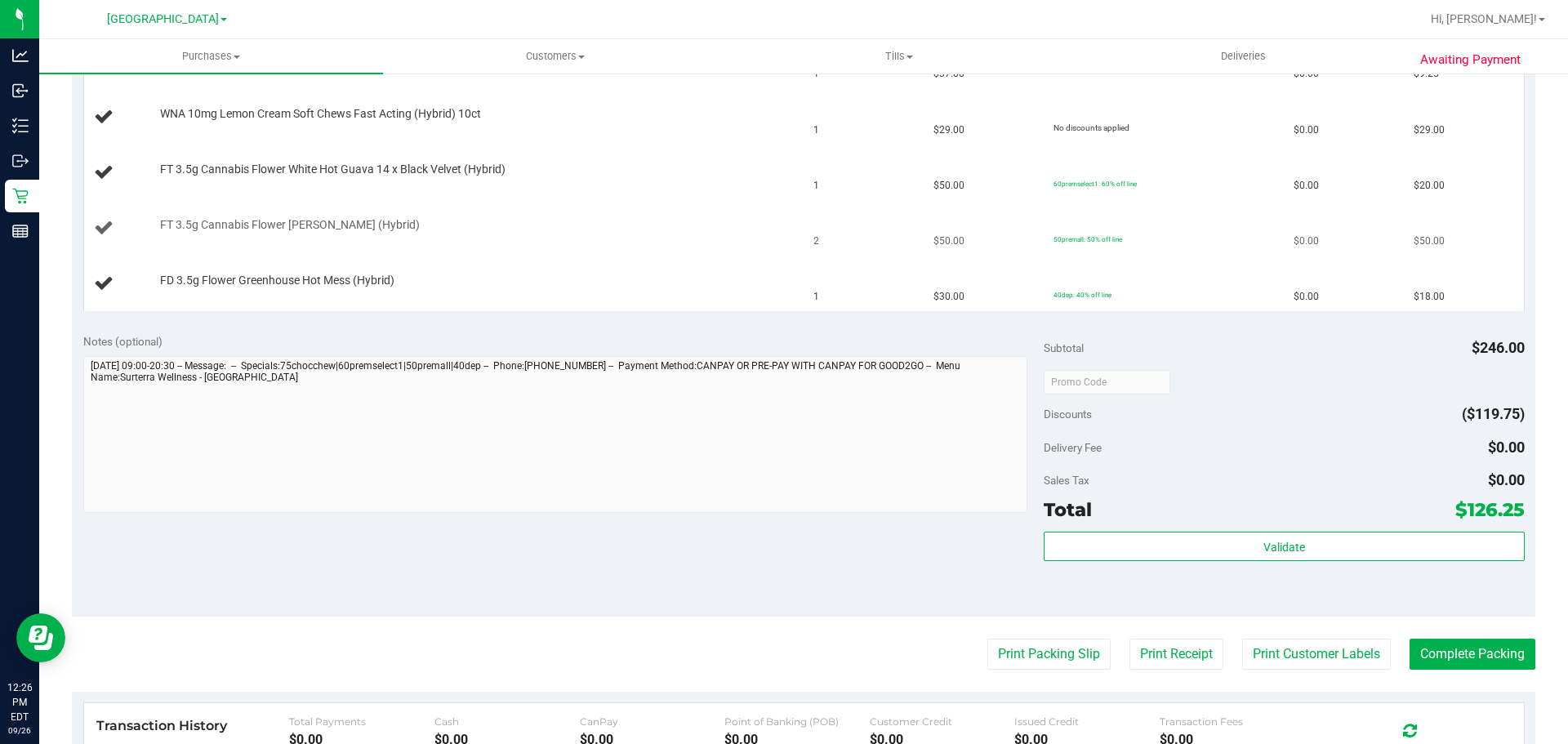
click at [924, 209] on td "$50.00" at bounding box center [983, 228] width 120 height 55
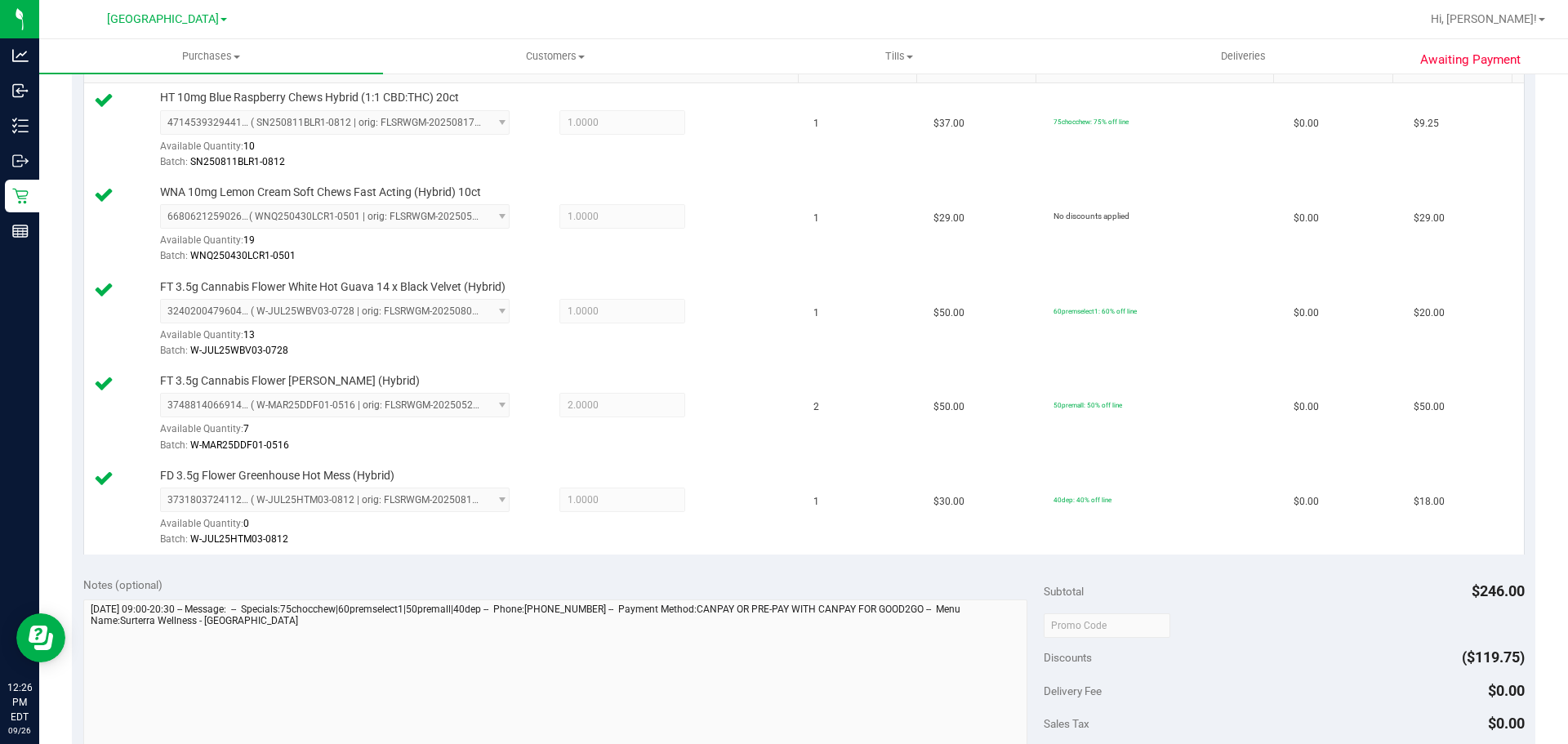
scroll to position [735, 0]
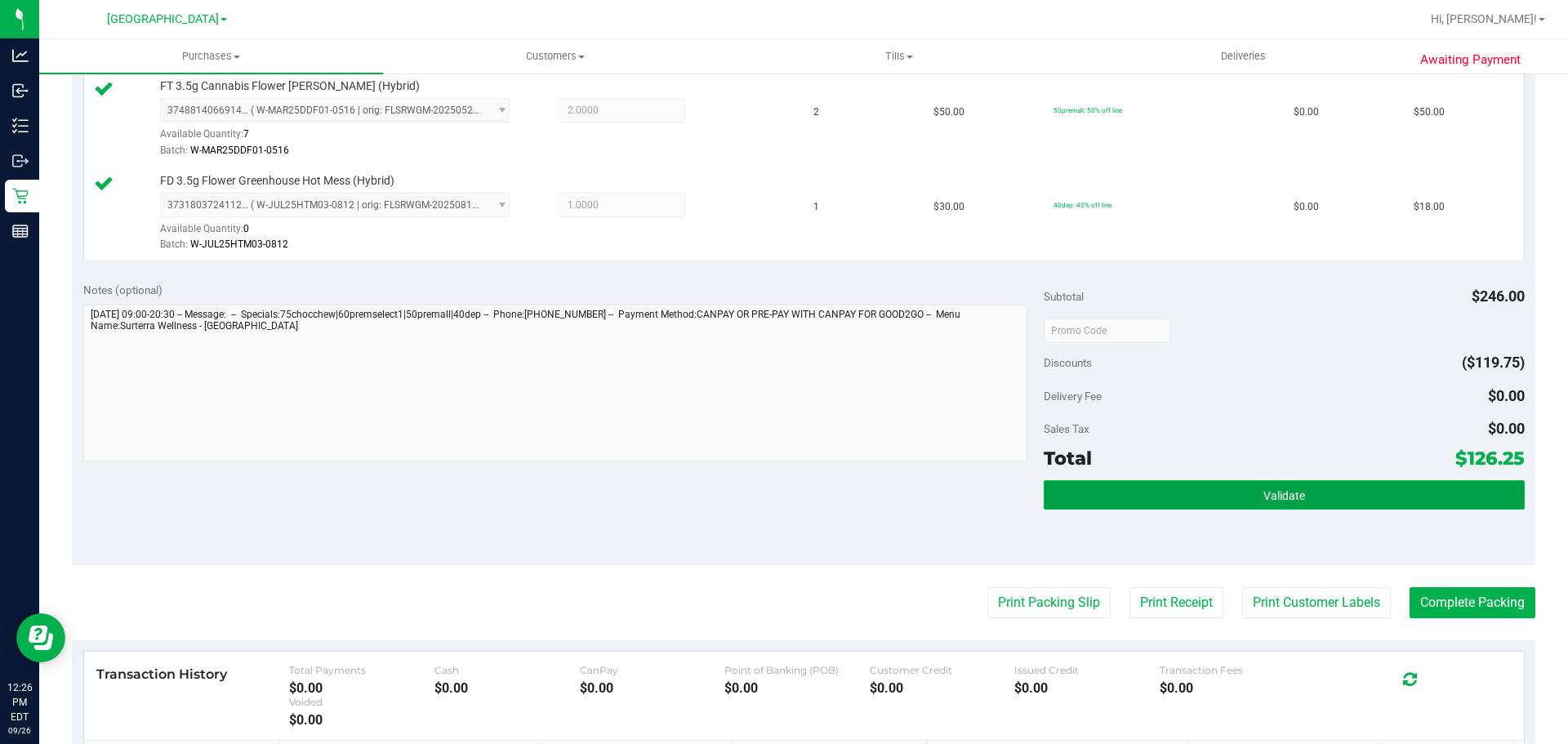
click at [1199, 488] on button "Validate" at bounding box center [1284, 495] width 480 height 30
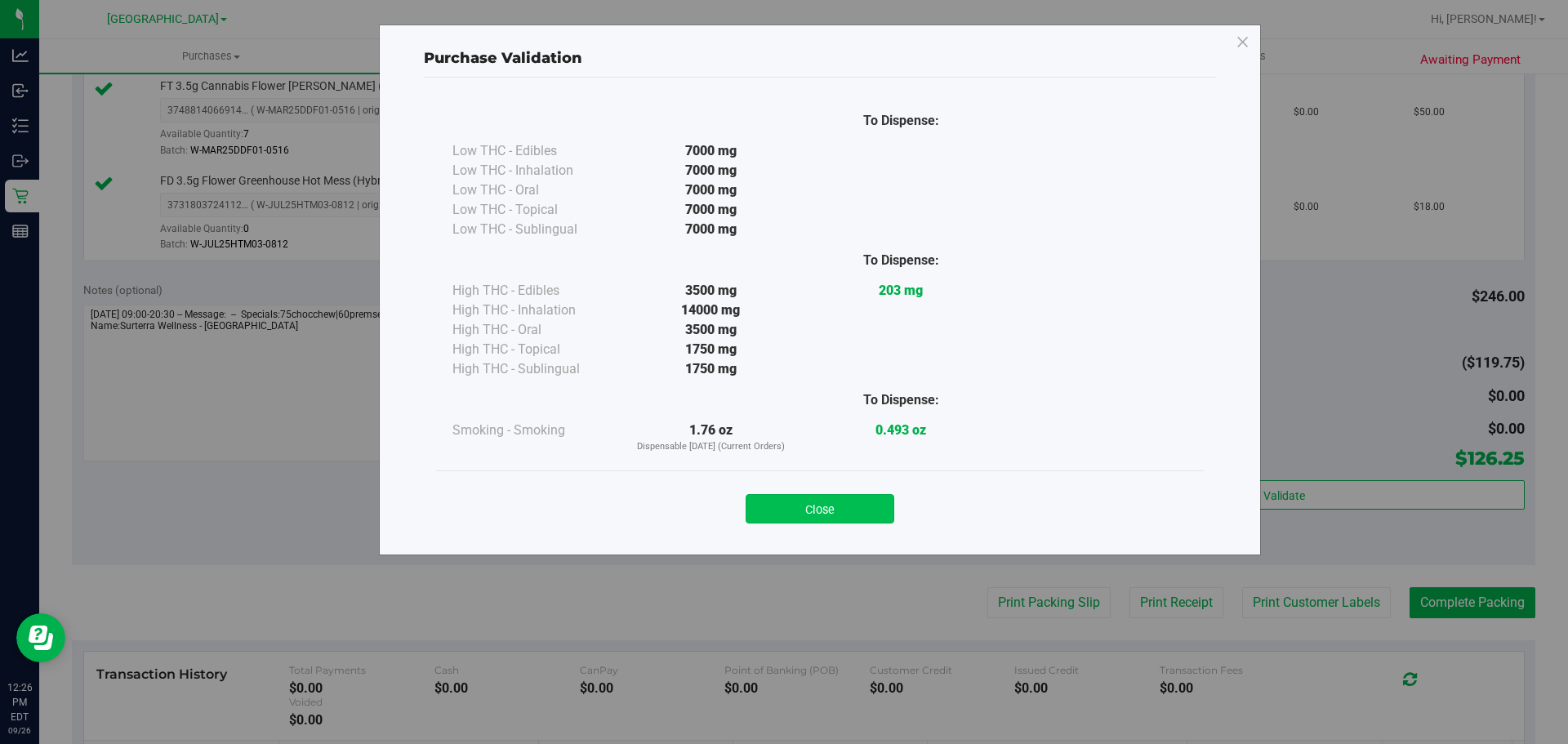
click at [789, 510] on button "Close" at bounding box center [820, 509] width 149 height 30
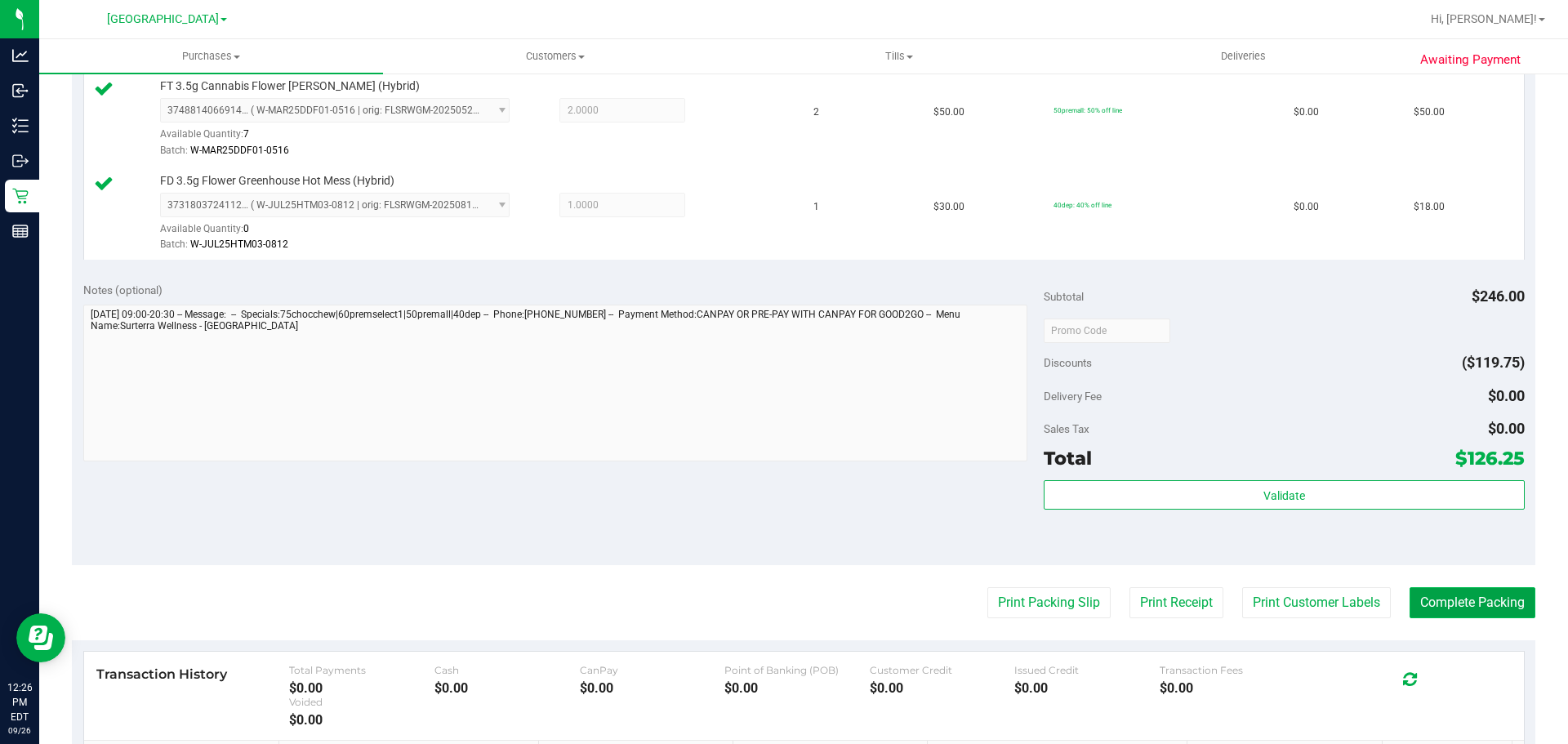
click at [1458, 593] on button "Complete Packing" at bounding box center [1472, 602] width 126 height 31
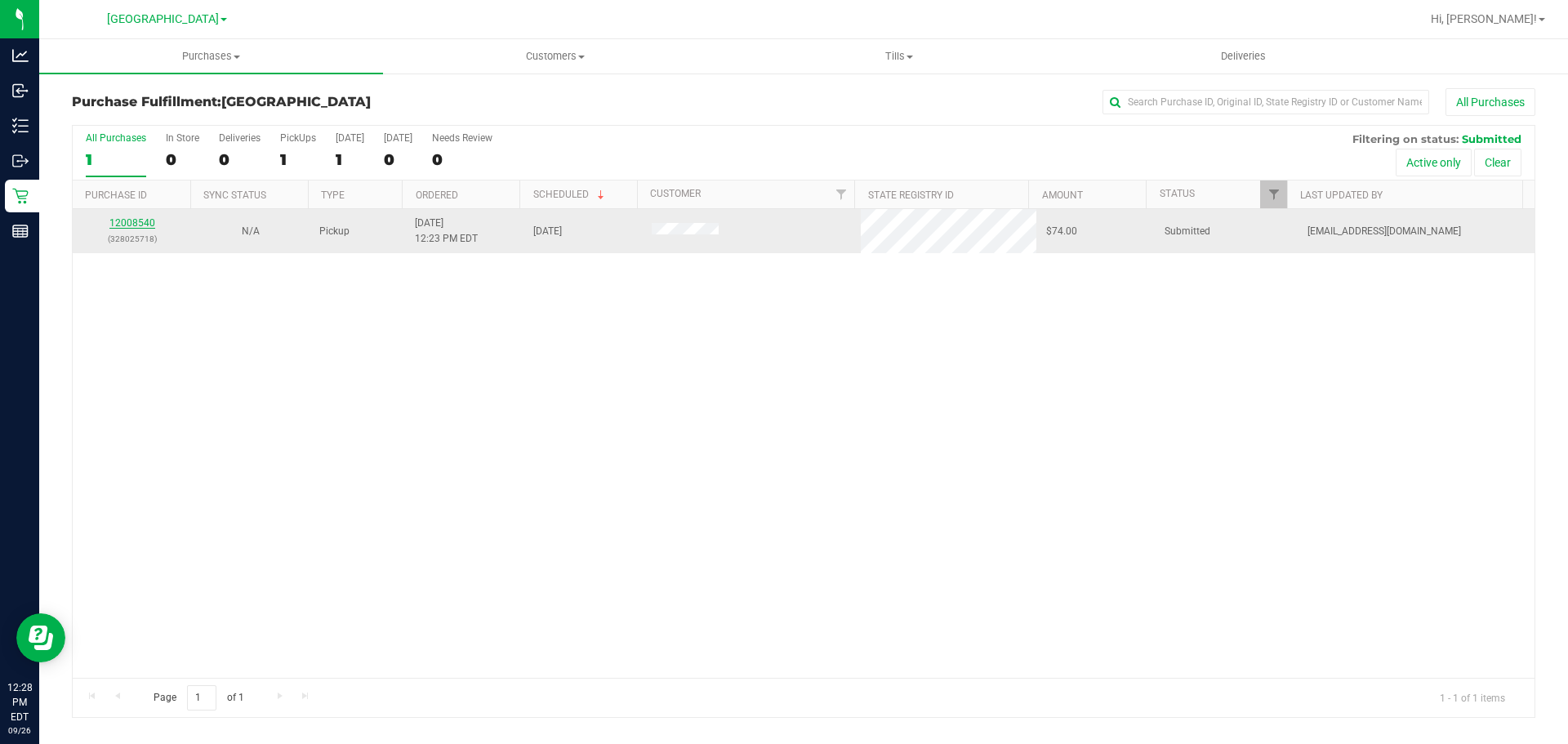
click at [141, 219] on link "12008540" at bounding box center [132, 223] width 46 height 11
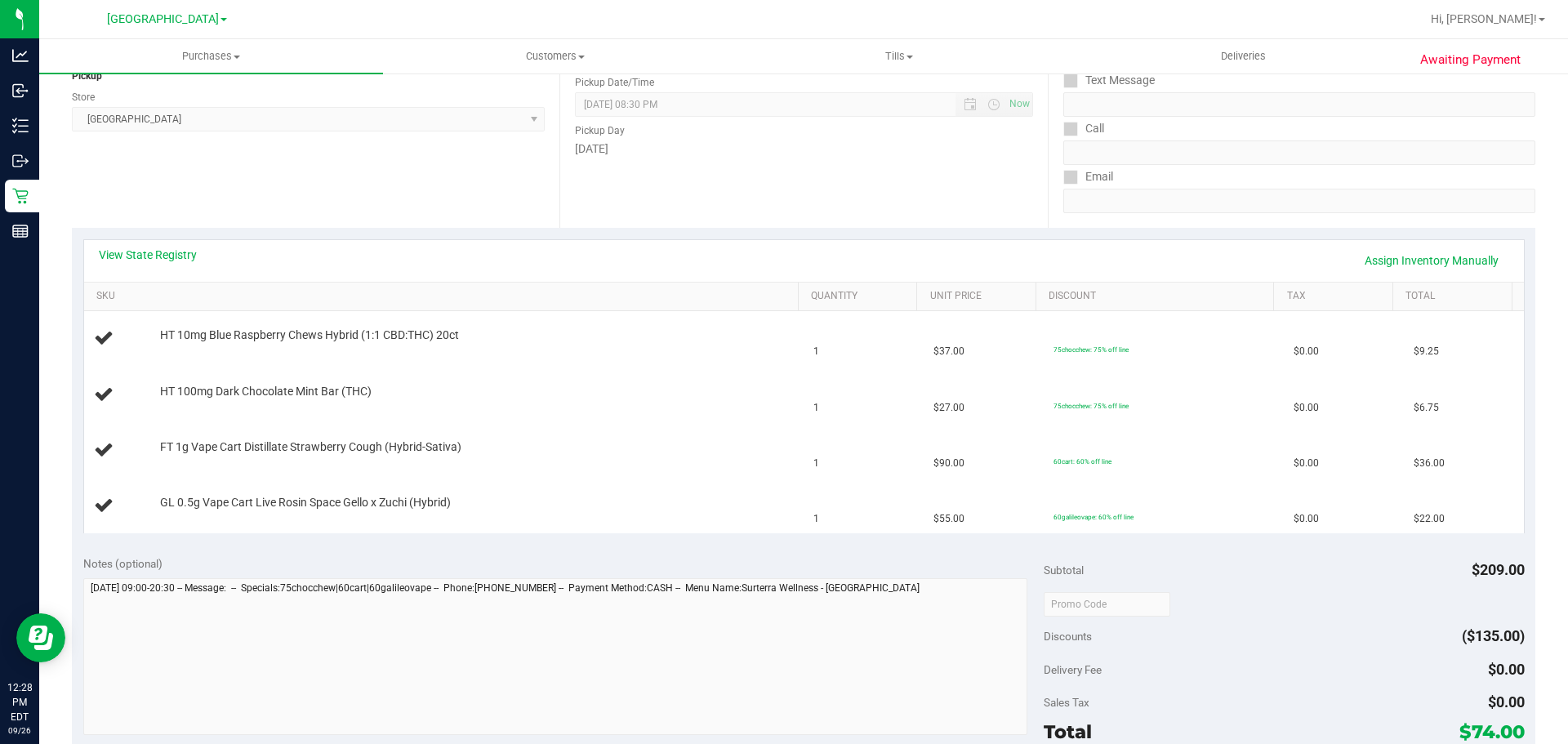
scroll to position [490, 0]
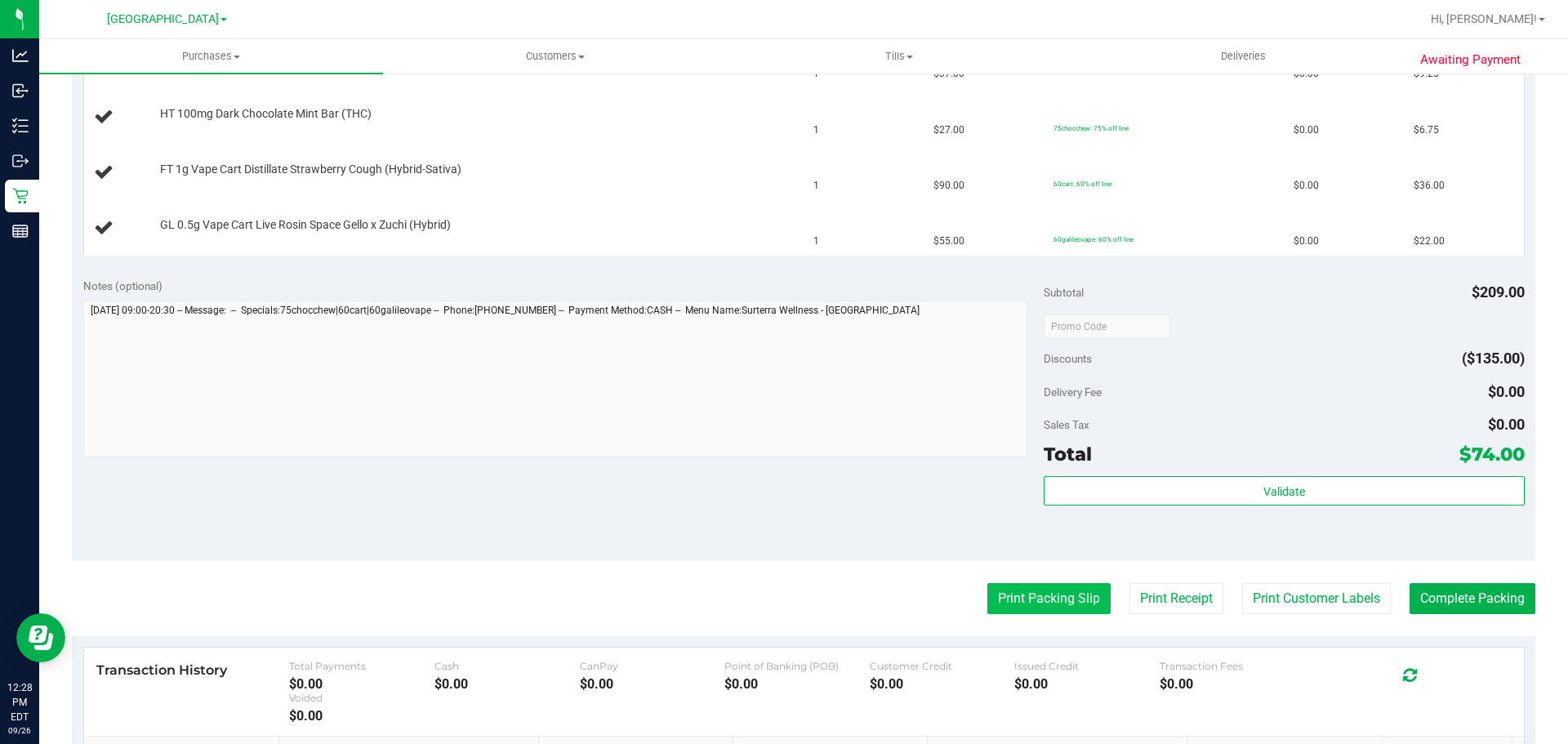
click at [1063, 610] on button "Print Packing Slip" at bounding box center [1049, 598] width 124 height 31
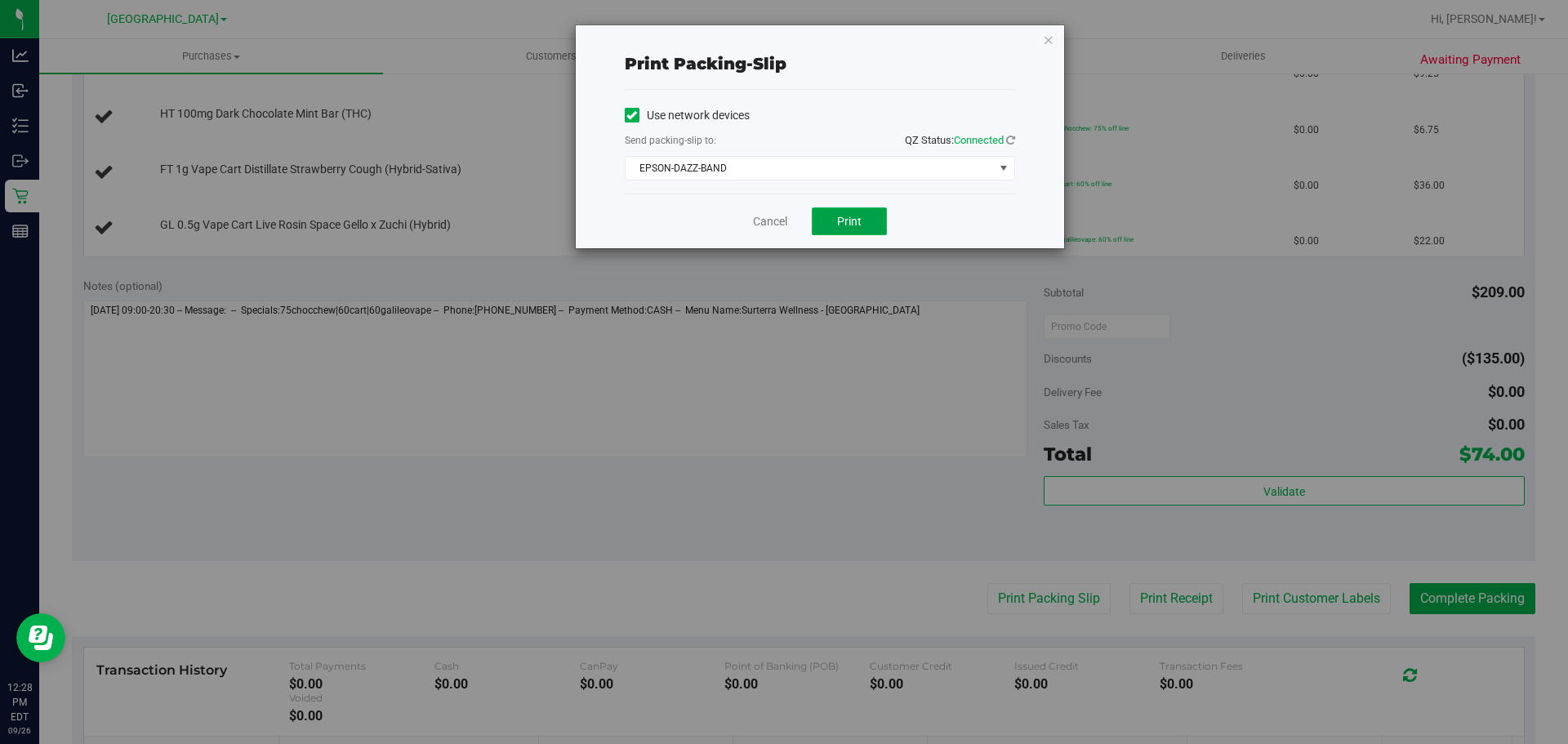
click at [842, 224] on span "Print" at bounding box center [849, 221] width 25 height 13
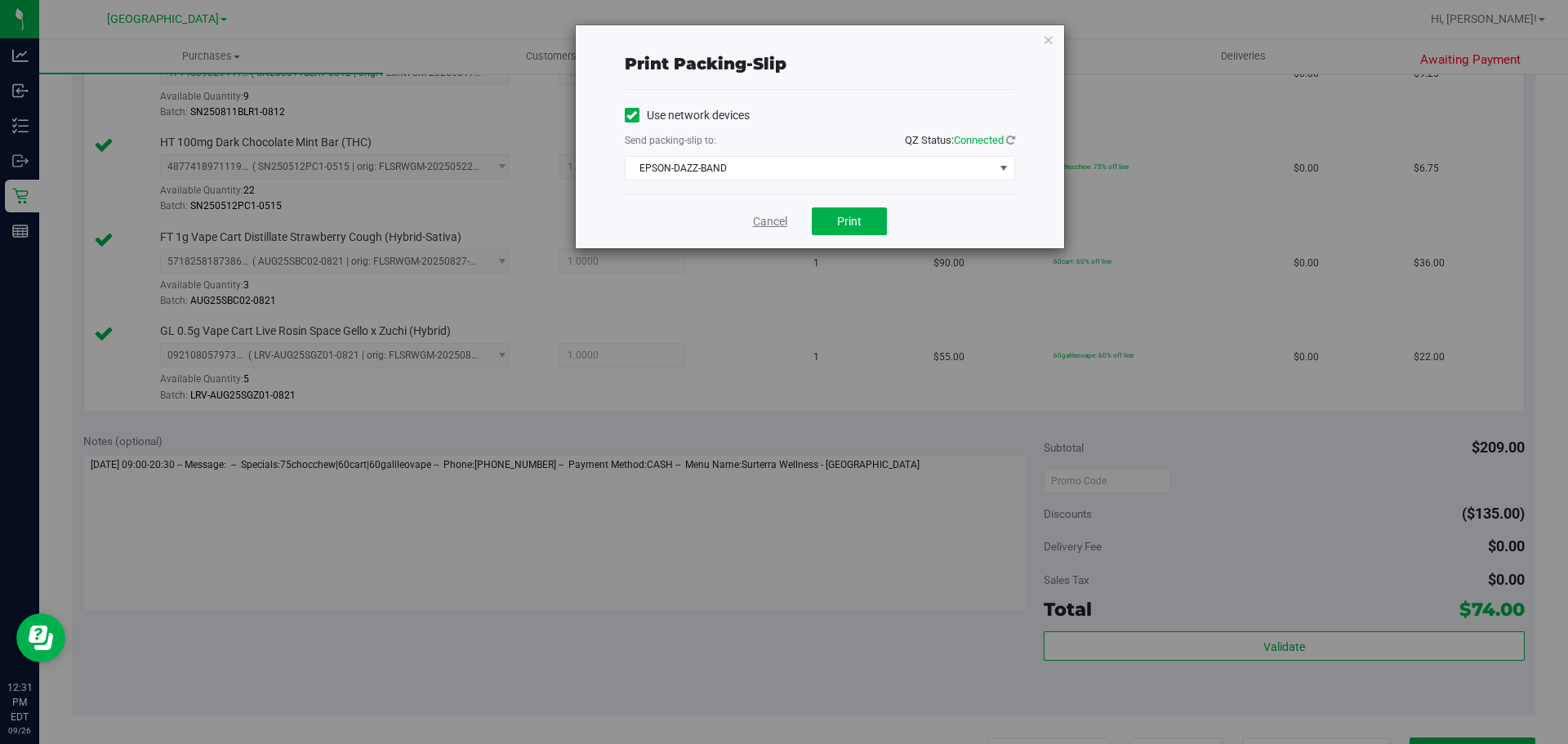
click at [765, 215] on link "Cancel" at bounding box center [770, 222] width 34 height 18
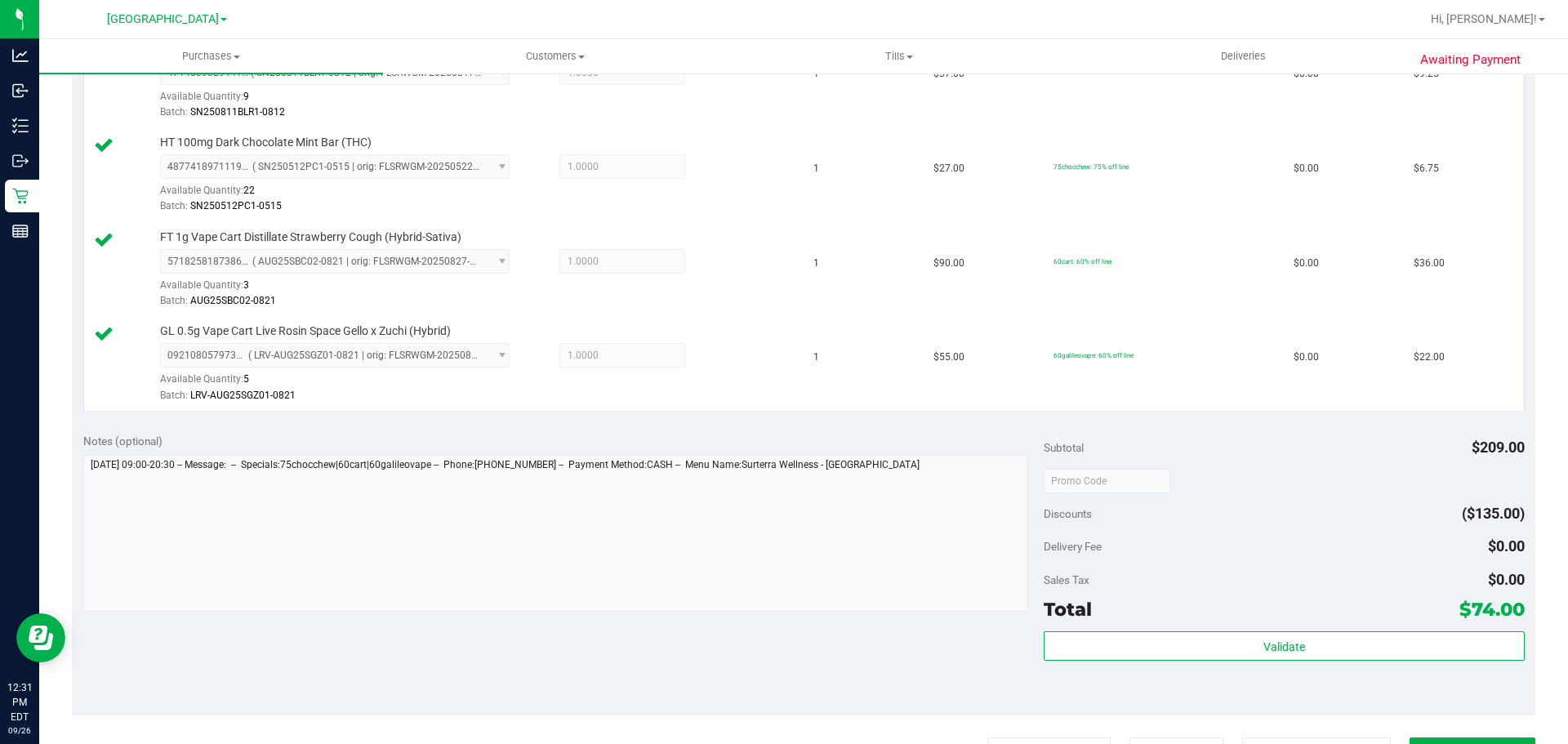
scroll to position [514, 0]
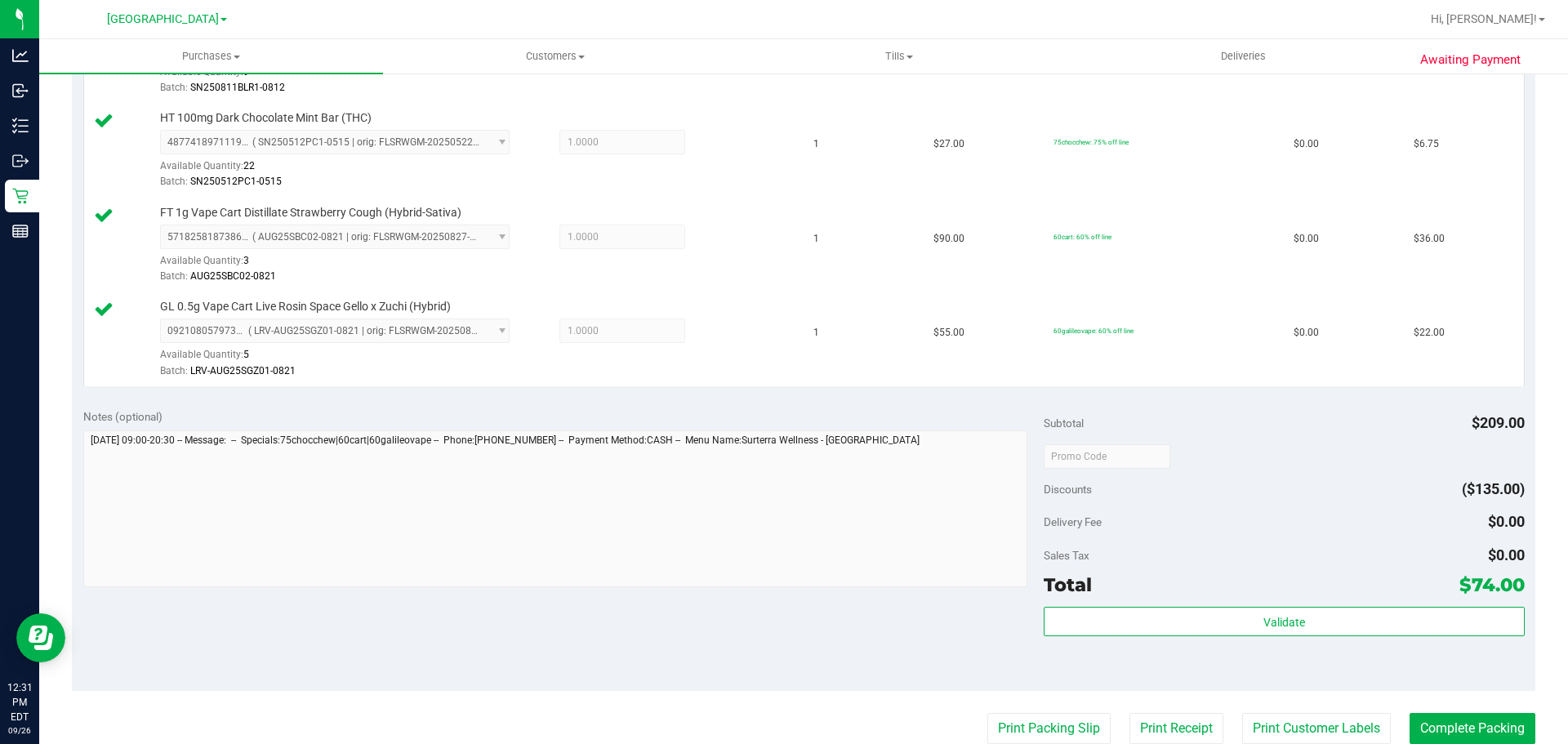
click at [1216, 605] on div "Subtotal $209.00 Discounts ($135.00) Delivery Fee $0.00 Sales Tax $0.00 Total $…" at bounding box center [1284, 544] width 480 height 272
click at [1225, 642] on div "Validate" at bounding box center [1284, 643] width 480 height 74
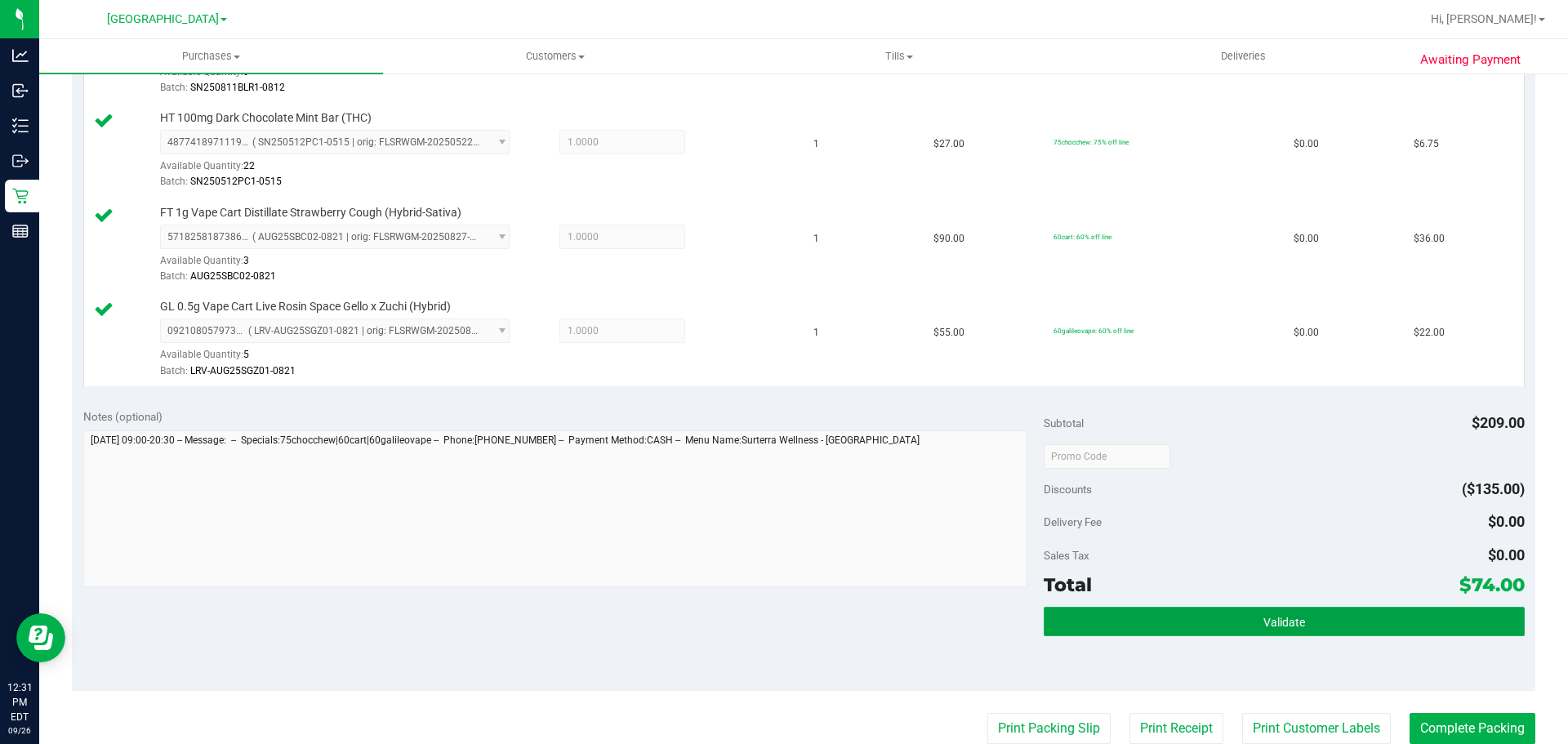
click at [1235, 629] on button "Validate" at bounding box center [1284, 621] width 480 height 30
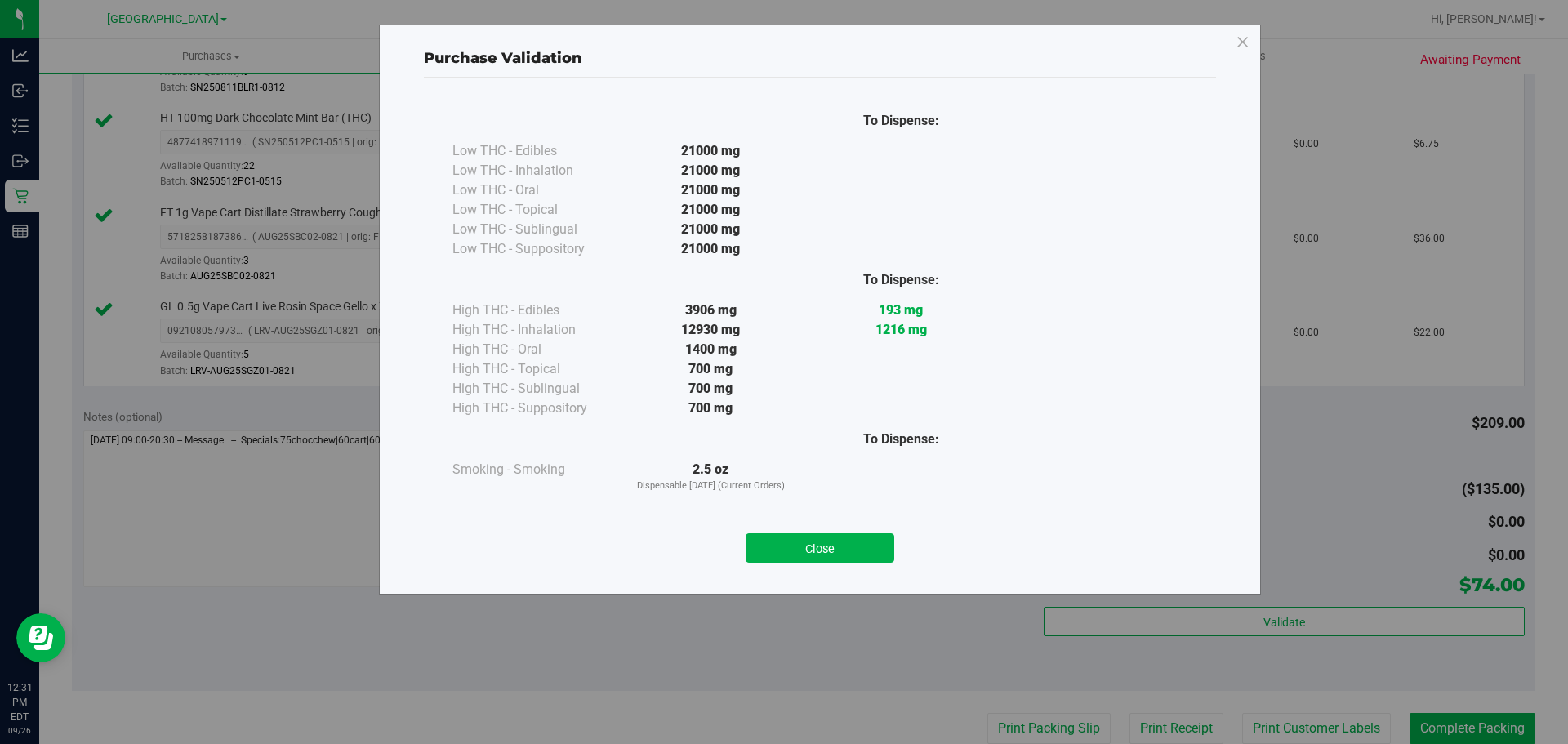
click at [836, 528] on div "Close" at bounding box center [820, 542] width 743 height 41
click at [838, 548] on button "Close" at bounding box center [820, 548] width 149 height 30
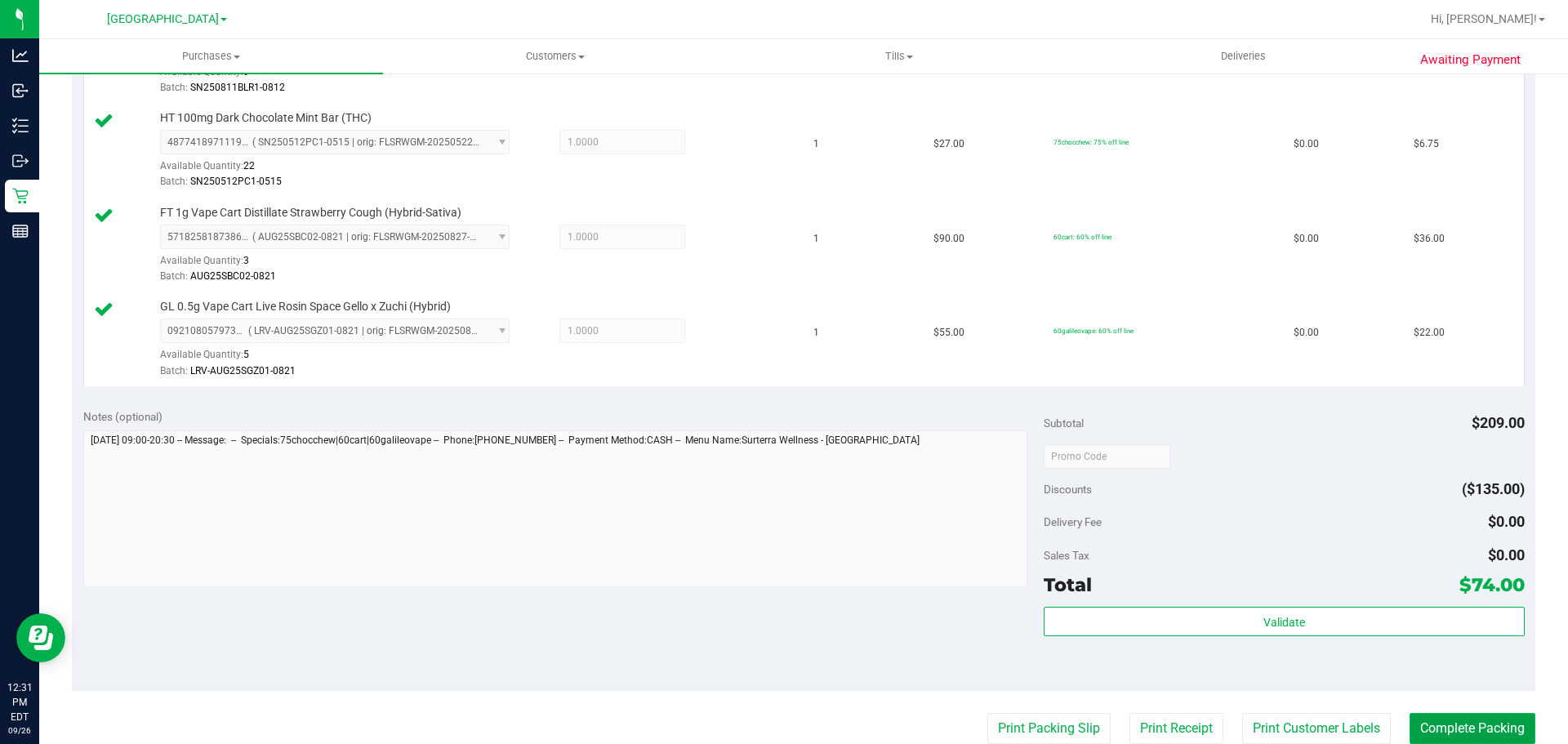
click at [1422, 712] on button "Complete Packing" at bounding box center [1472, 727] width 126 height 31
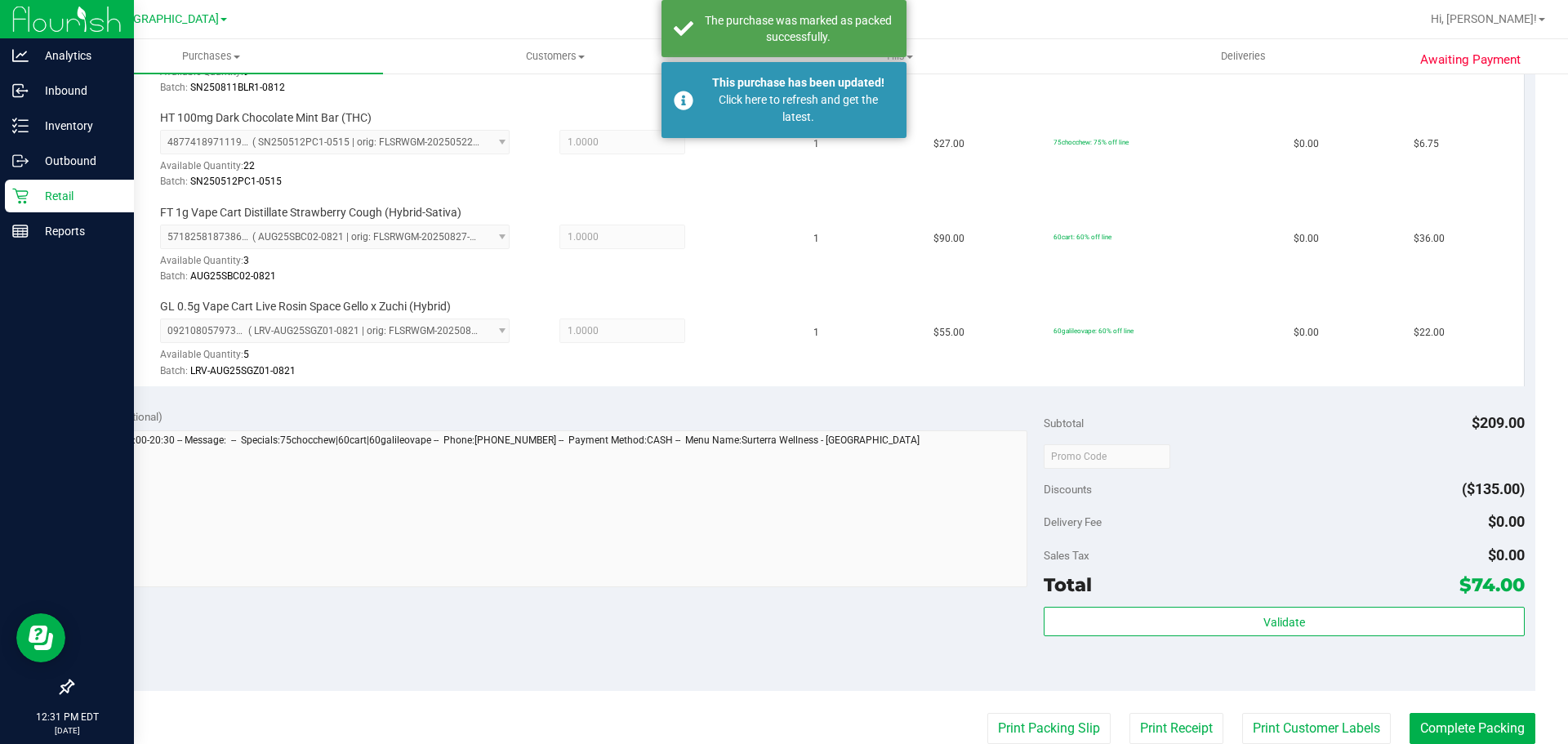
click at [28, 200] on icon at bounding box center [20, 195] width 17 height 17
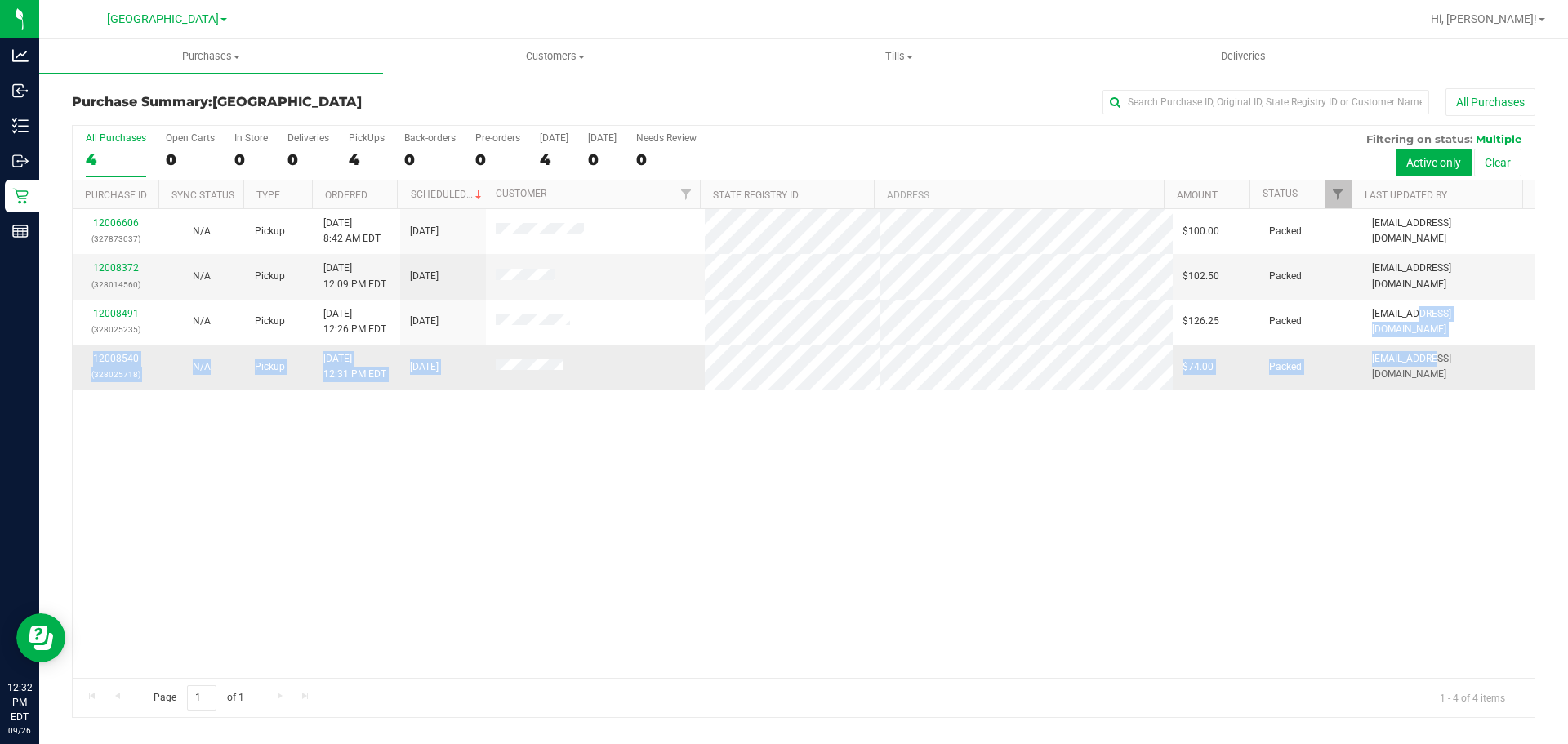
drag, startPoint x: 1410, startPoint y: 322, endPoint x: 1421, endPoint y: 368, distance: 47.3
click at [1421, 368] on tbody "12006606 (327873037) N/A Pickup [DATE] 8:42 AM EDT 9/26/2025 $100.00 Packed [EM…" at bounding box center [804, 300] width 1462 height 181
click at [1421, 368] on span "[EMAIL_ADDRESS][DOMAIN_NAME]" at bounding box center [1448, 366] width 153 height 31
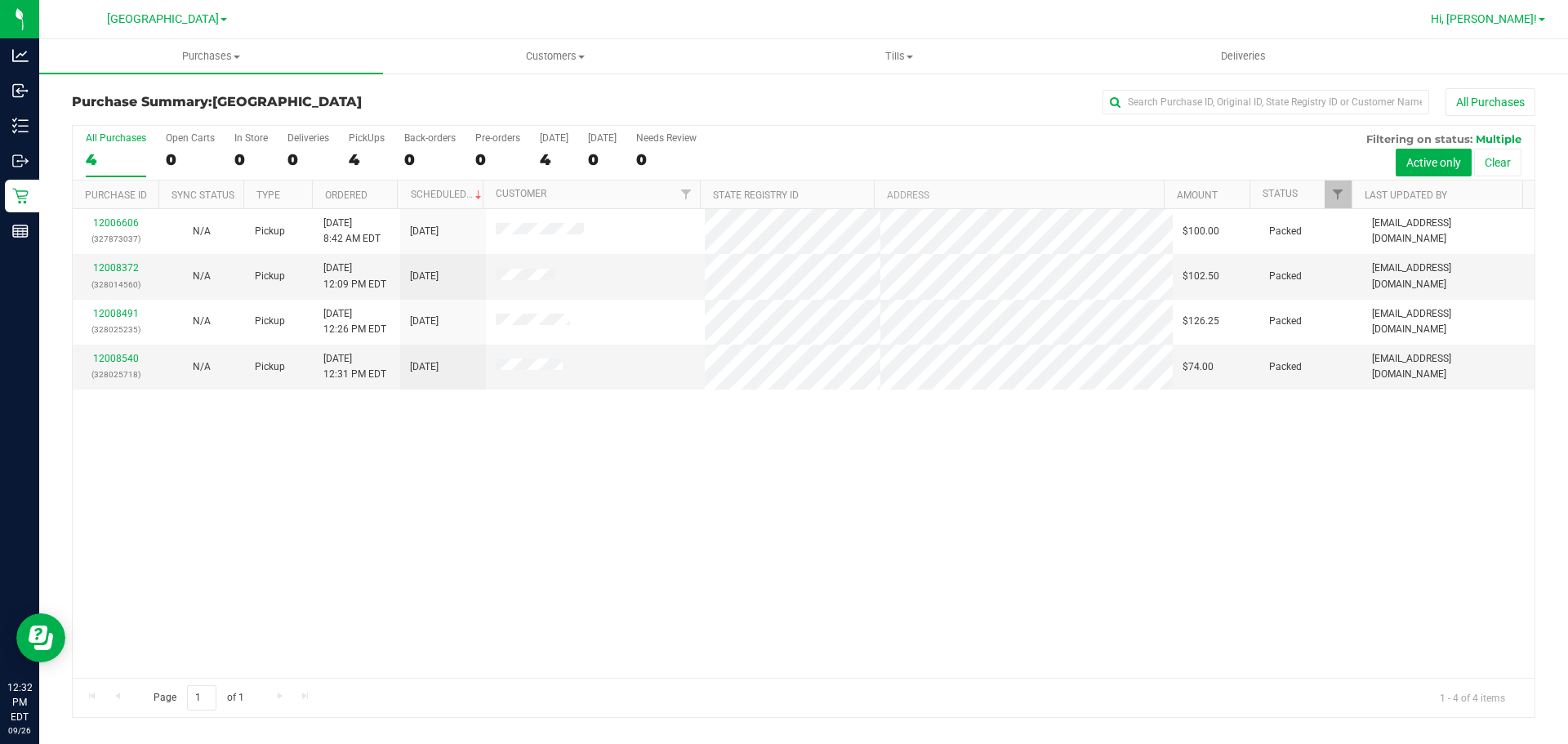
click at [1476, 18] on span "Hi, [PERSON_NAME]!" at bounding box center [1484, 18] width 106 height 13
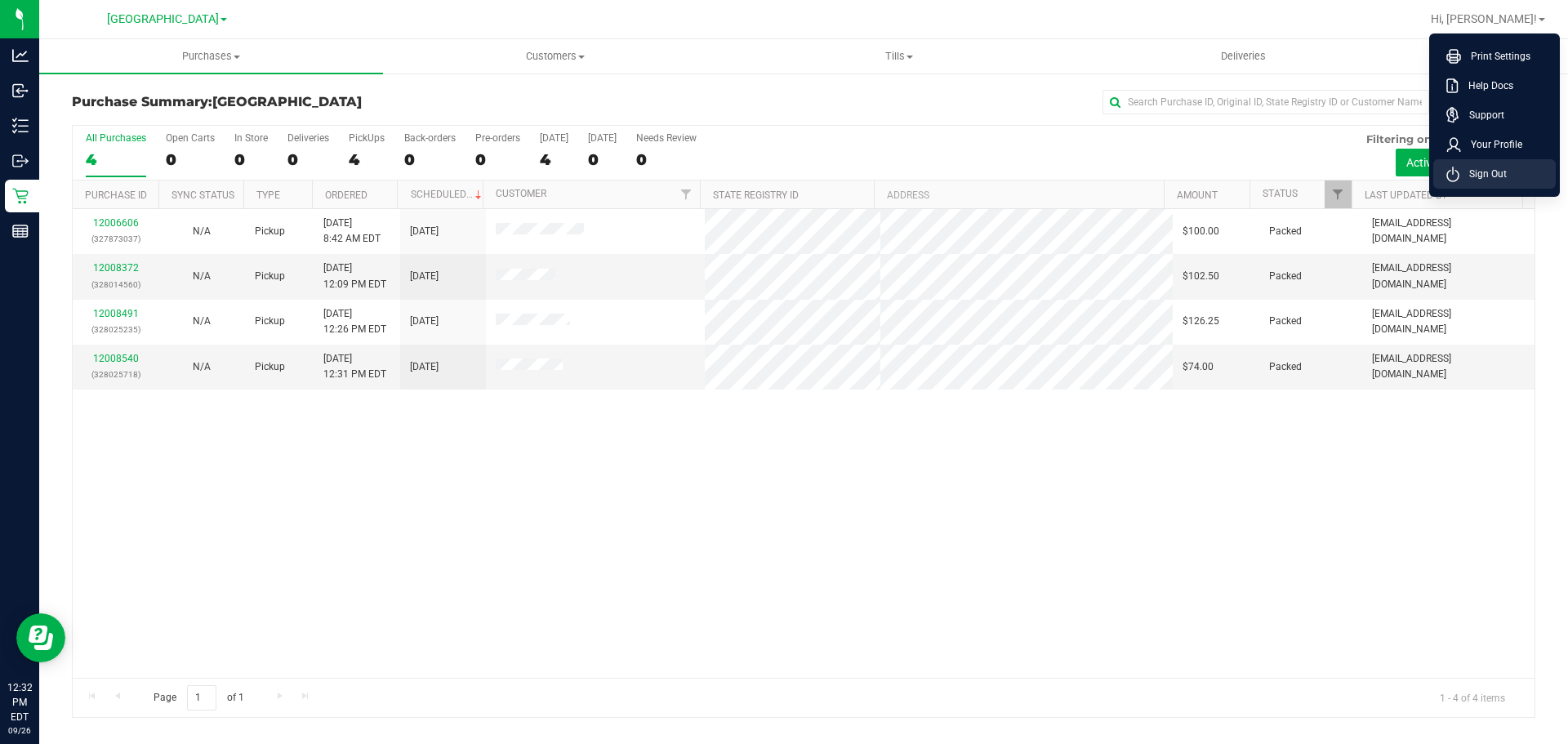
click at [1449, 170] on icon at bounding box center [1452, 174] width 13 height 16
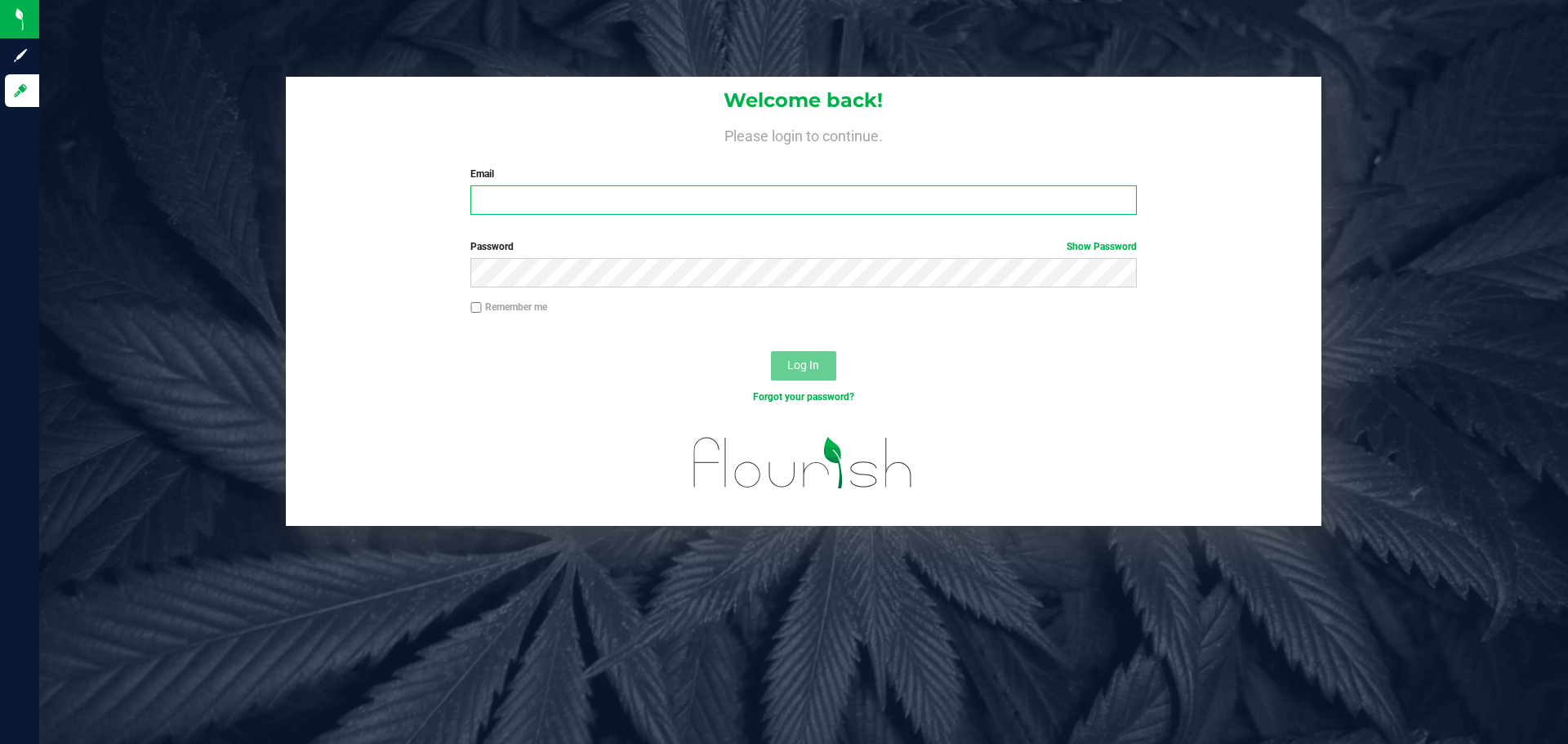
click at [756, 212] on input "Email" at bounding box center [803, 201] width 665 height 30
type input "[EMAIL_ADDRESS][DOMAIN_NAME]"
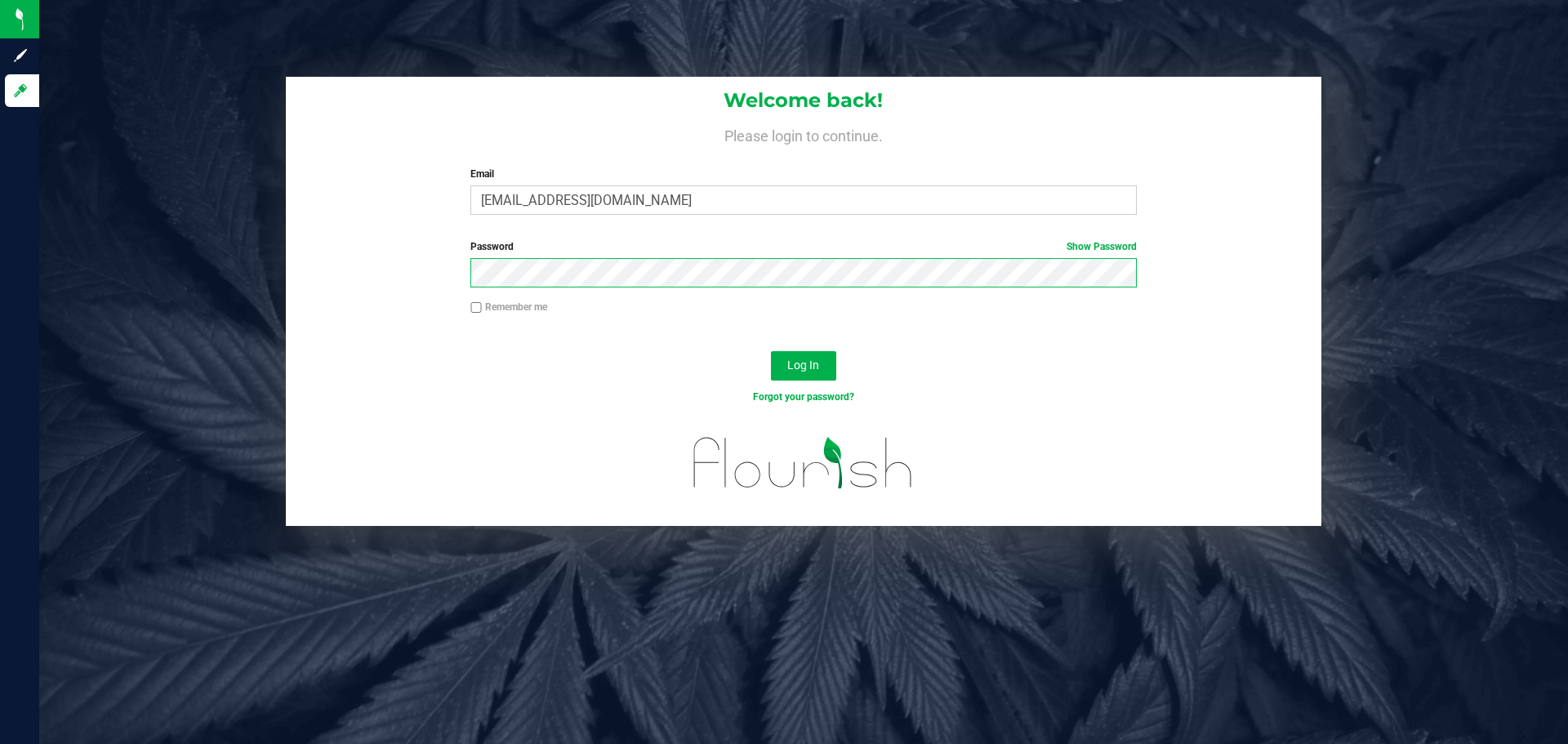
click at [771, 351] on button "Log In" at bounding box center [804, 366] width 66 height 30
